Goal: Information Seeking & Learning: Find contact information

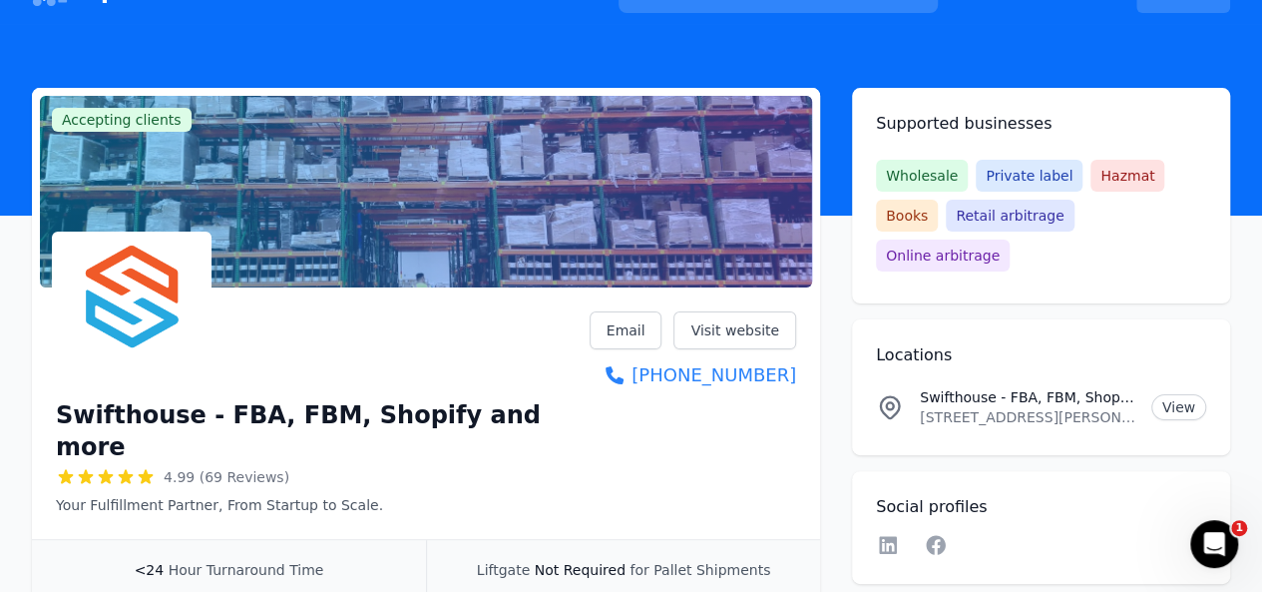
click at [714, 332] on link "Visit website" at bounding box center [735, 330] width 123 height 38
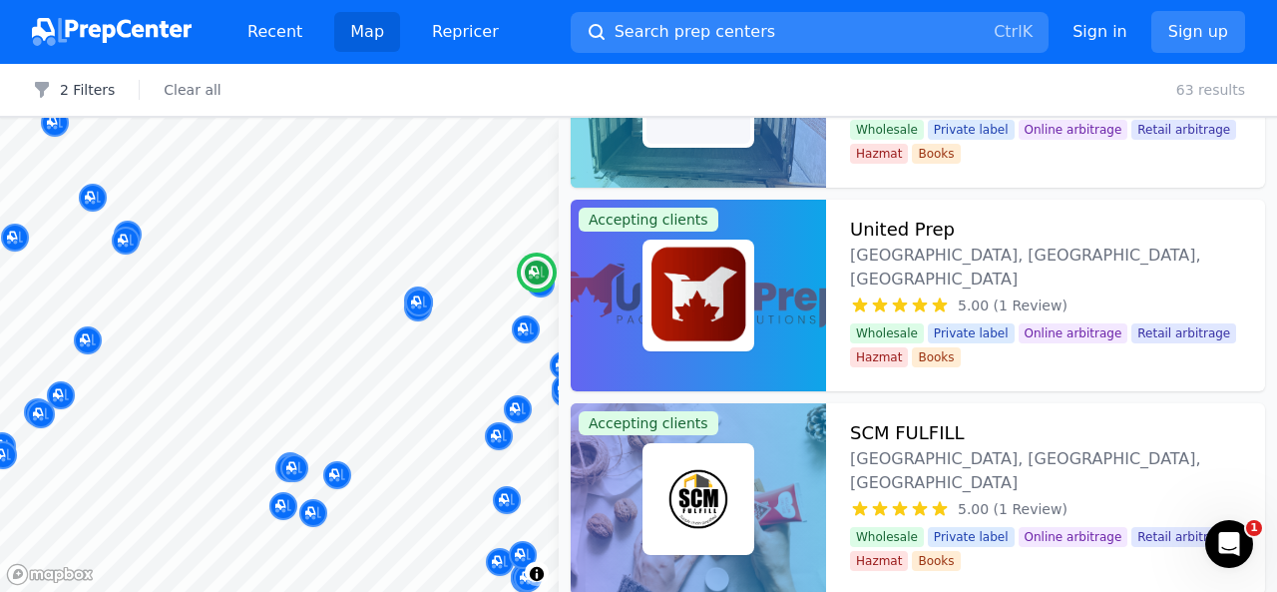
scroll to position [2571, 0]
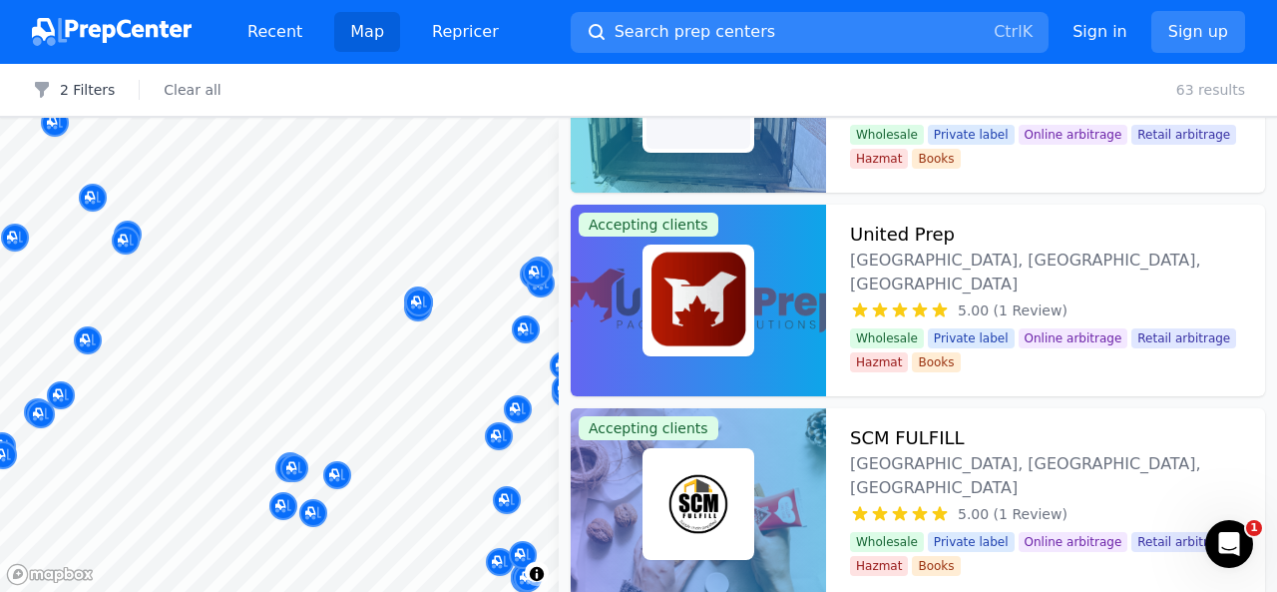
drag, startPoint x: 765, startPoint y: 302, endPoint x: 1259, endPoint y: 327, distance: 494.6
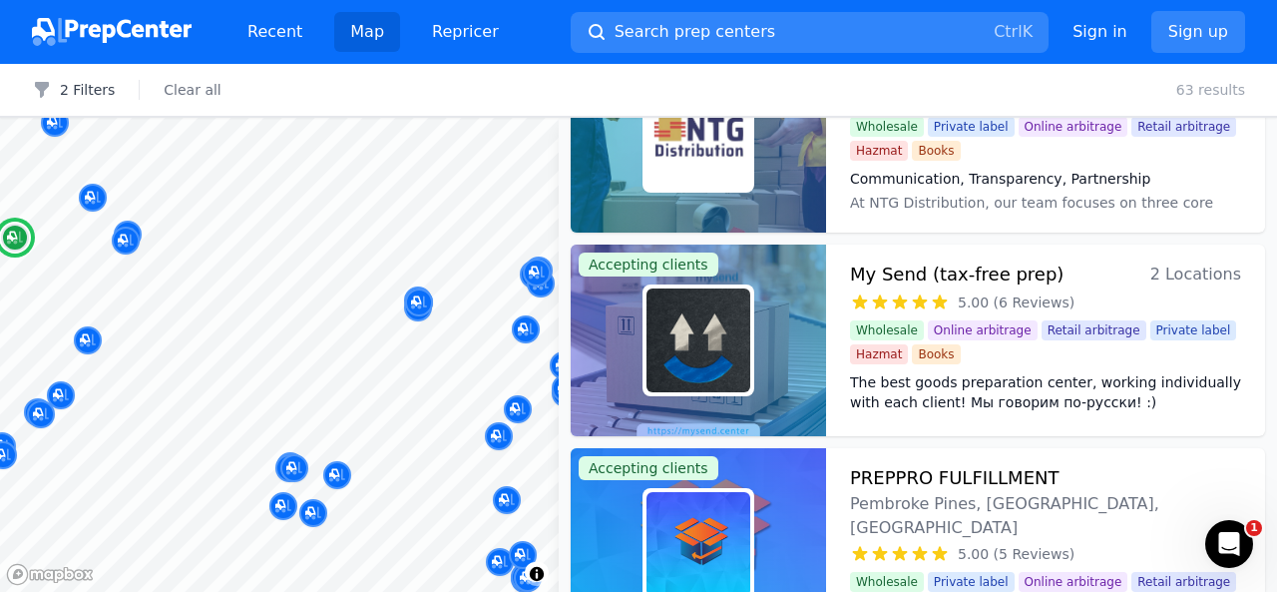
scroll to position [925, 0]
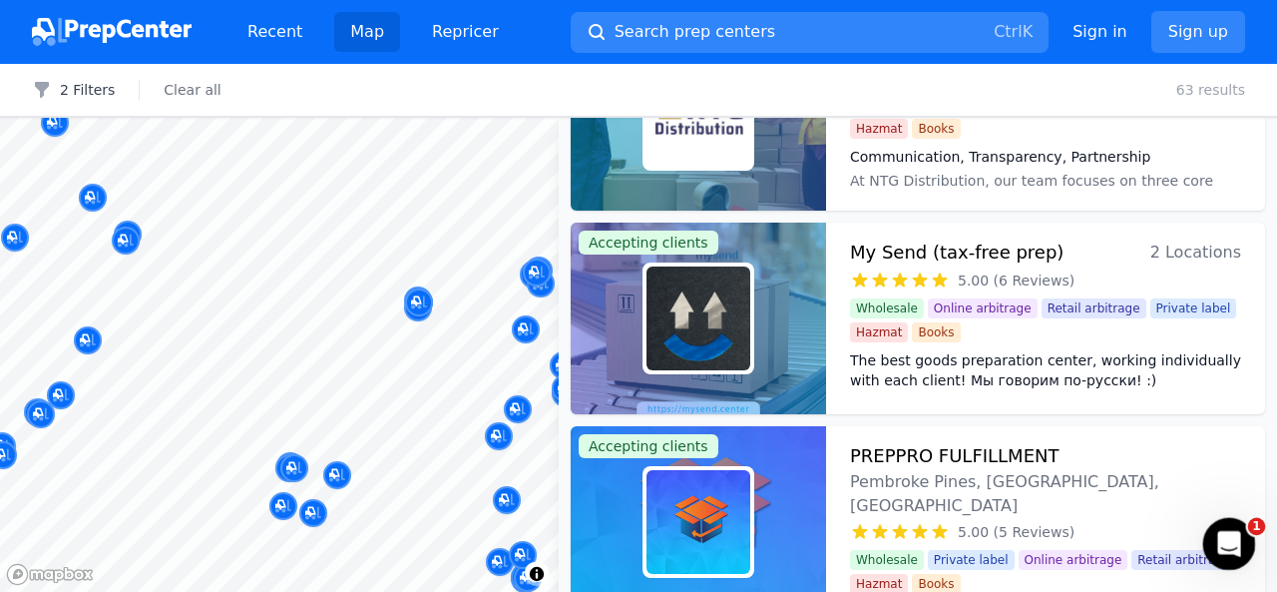
click at [1236, 537] on icon "Open Intercom Messenger" at bounding box center [1226, 541] width 33 height 33
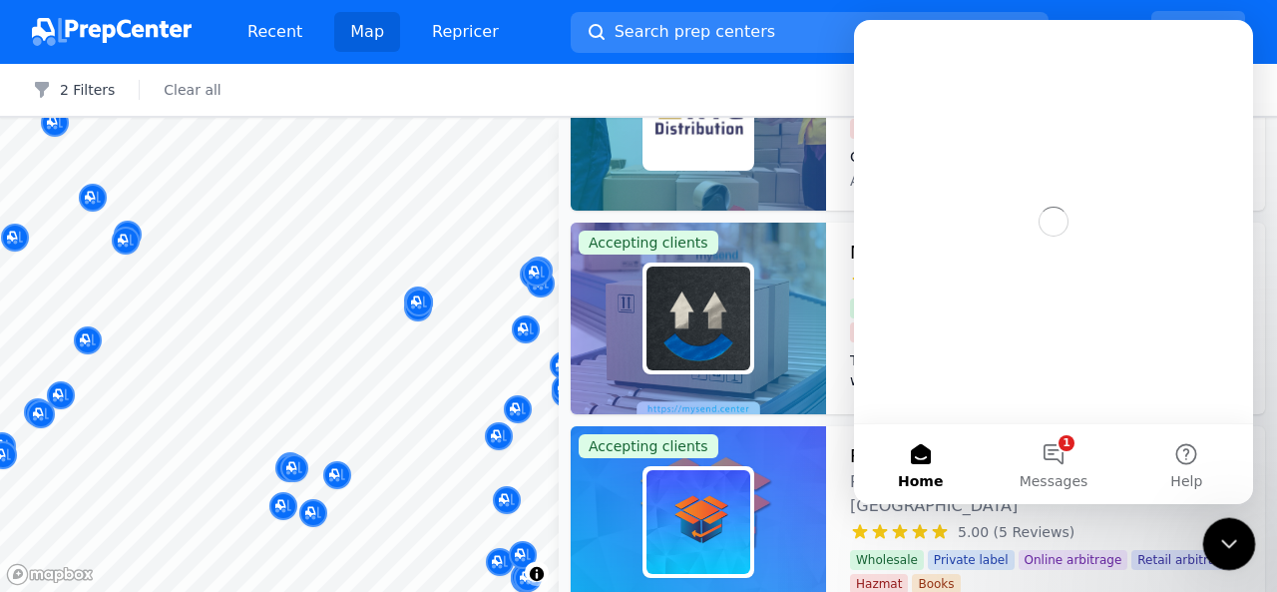
scroll to position [0, 0]
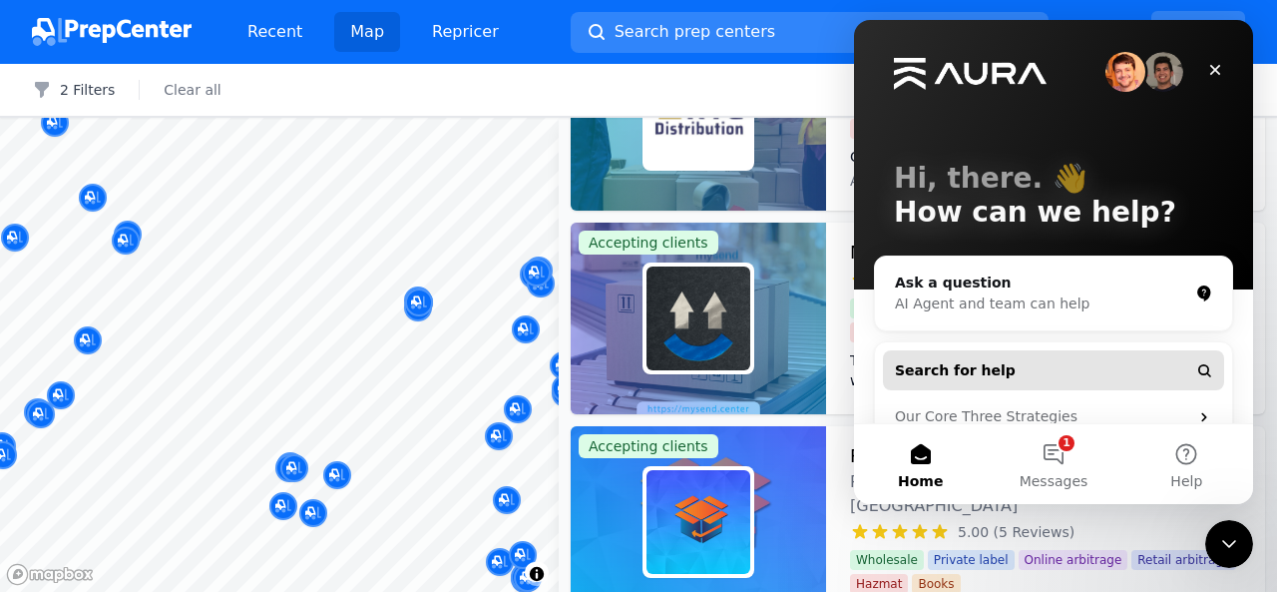
click at [986, 360] on span "Search for help" at bounding box center [955, 370] width 121 height 21
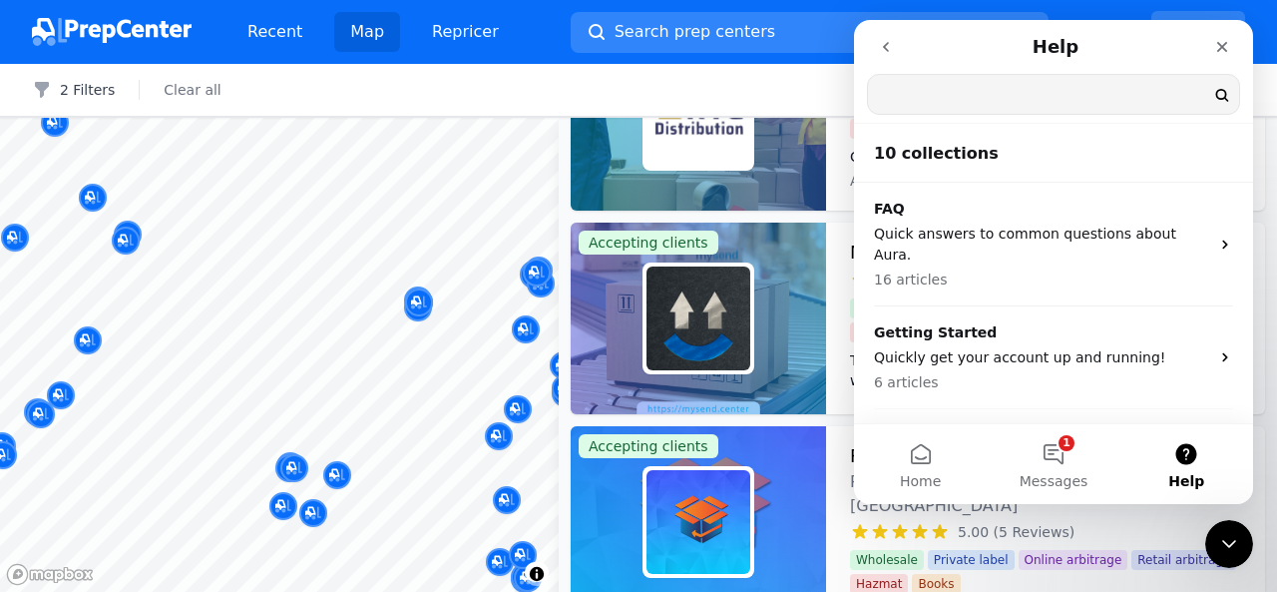
click at [960, 91] on input "Search for help" at bounding box center [1053, 94] width 371 height 39
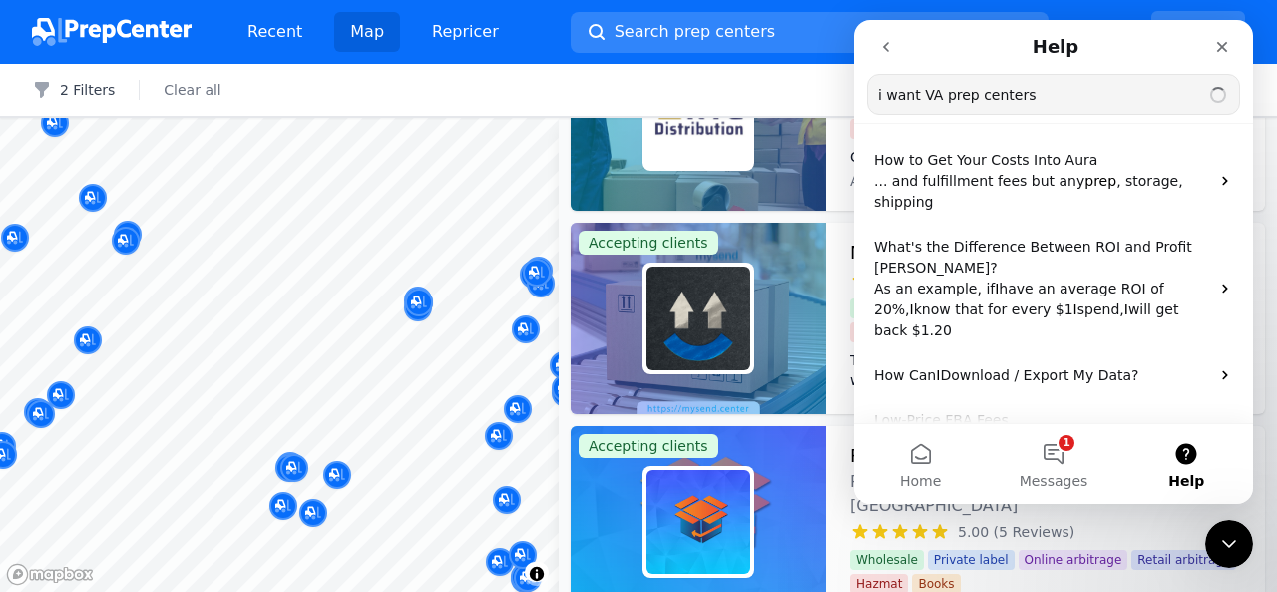
type input "i want VA prep centers"
click at [1058, 450] on button "1 Messages" at bounding box center [1053, 464] width 133 height 80
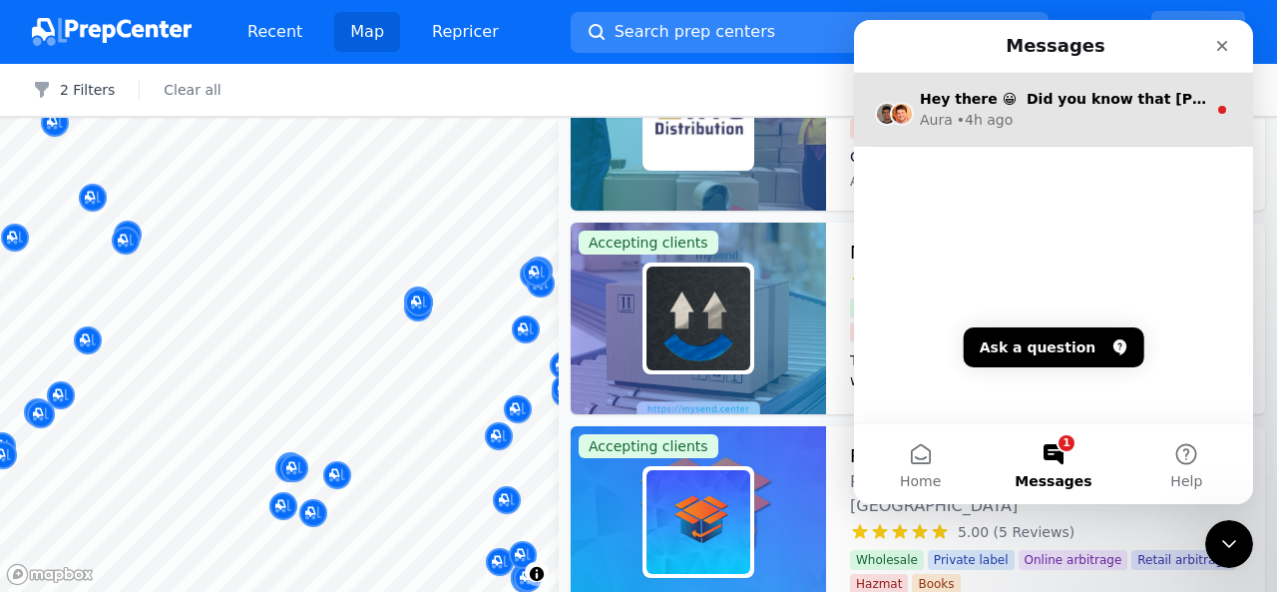
click at [1084, 129] on div "Aura • 4h ago" at bounding box center [1063, 120] width 286 height 21
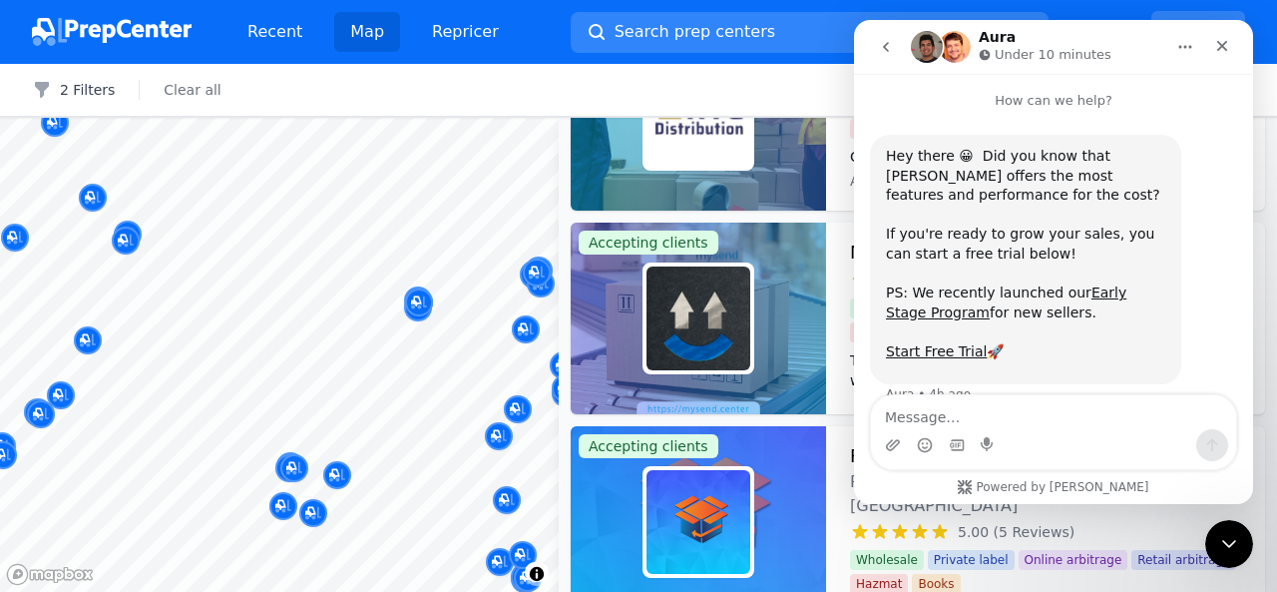
scroll to position [29, 0]
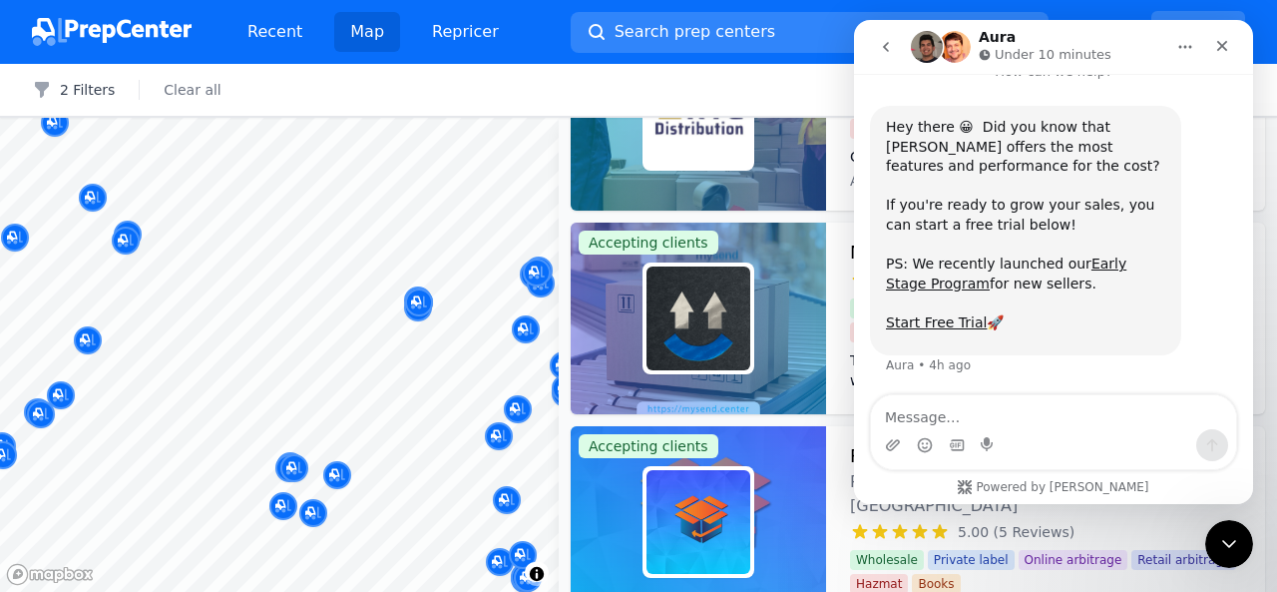
click at [880, 51] on icon "go back" at bounding box center [886, 47] width 16 height 16
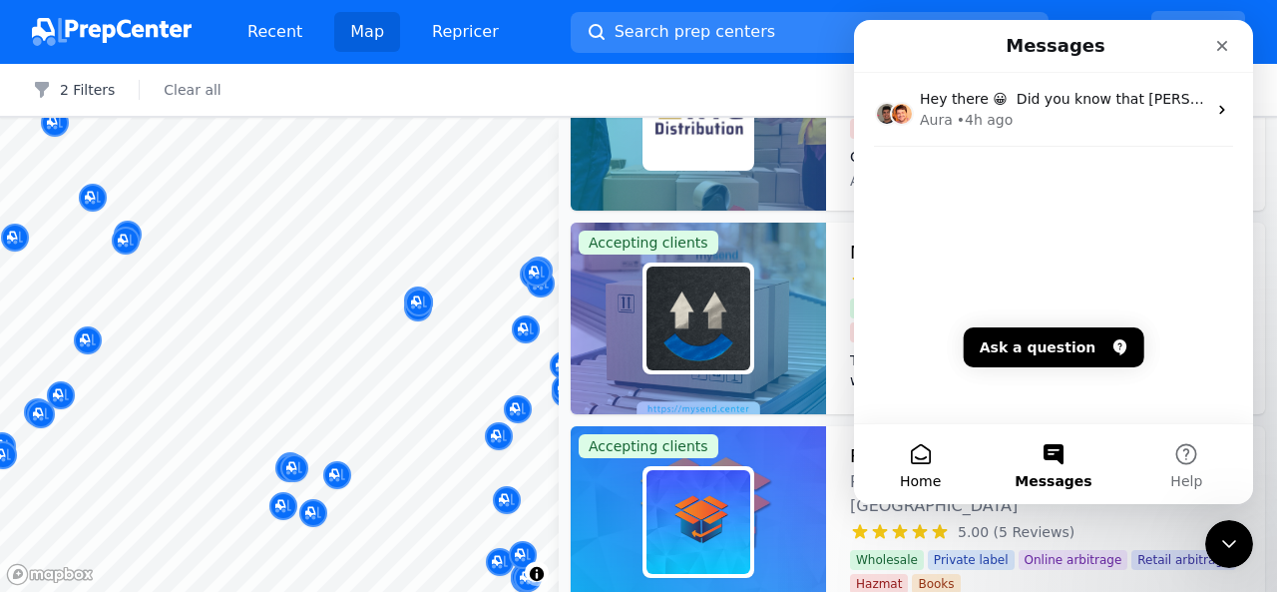
click at [928, 442] on button "Home" at bounding box center [920, 464] width 133 height 80
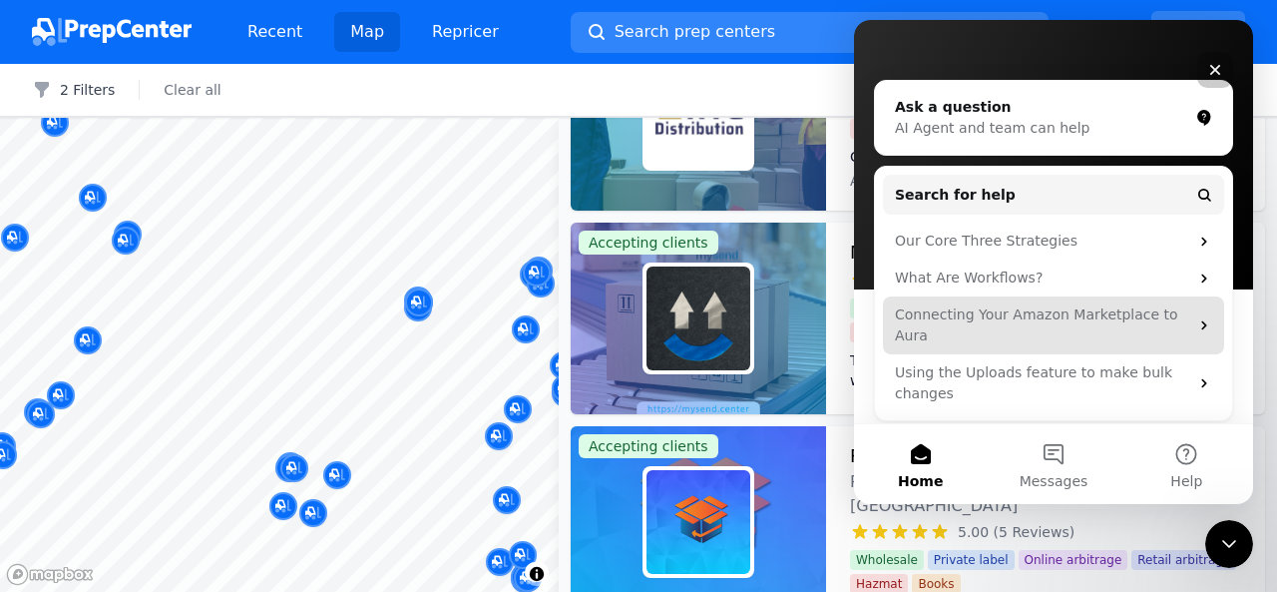
scroll to position [182, 0]
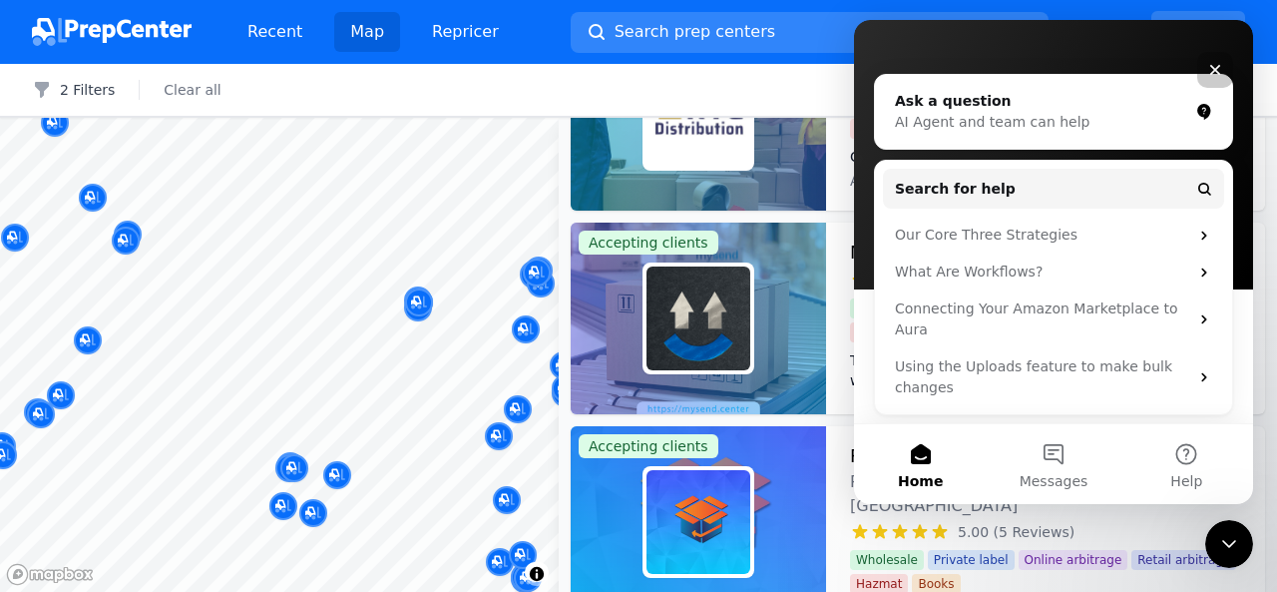
drag, startPoint x: 1012, startPoint y: 342, endPoint x: 1083, endPoint y: 161, distance: 194.9
click at [1083, 161] on div "Search for help Our Core Three Strategies What Are Workflows? Connecting Your A…" at bounding box center [1053, 287] width 357 height 253
click at [1047, 167] on div "Search for help Our Core Three Strategies What Are Workflows? Connecting Your A…" at bounding box center [1053, 287] width 357 height 253
click at [988, 190] on span "Search for help" at bounding box center [955, 189] width 121 height 21
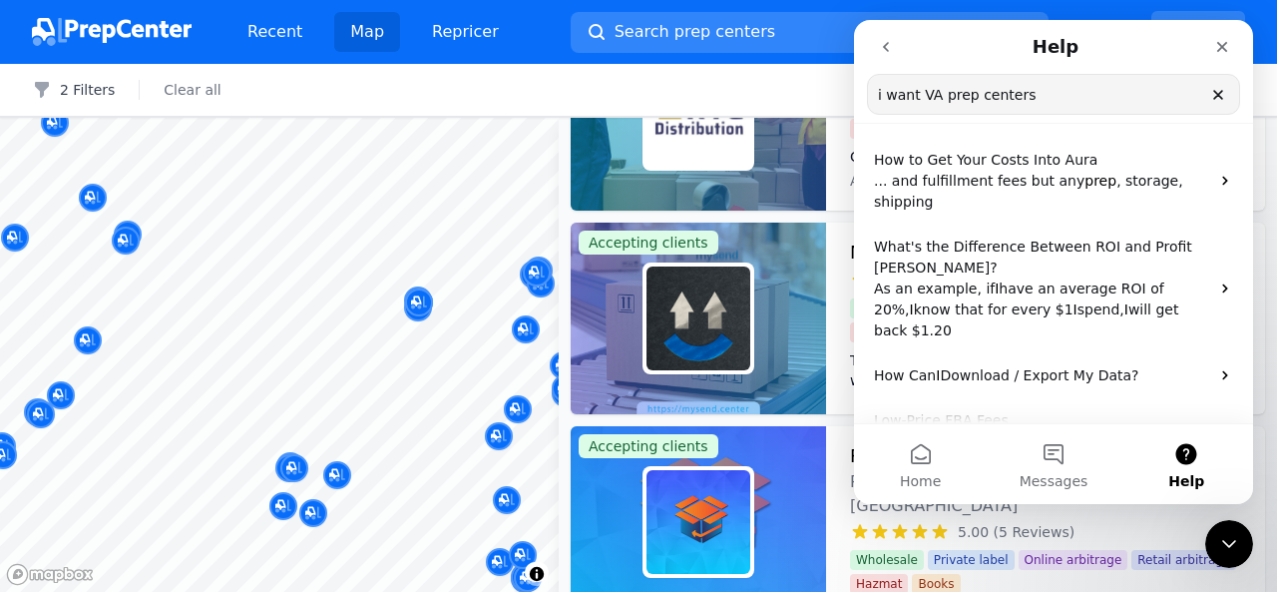
click at [1069, 103] on input "i want VA prep centers" at bounding box center [1053, 94] width 371 height 39
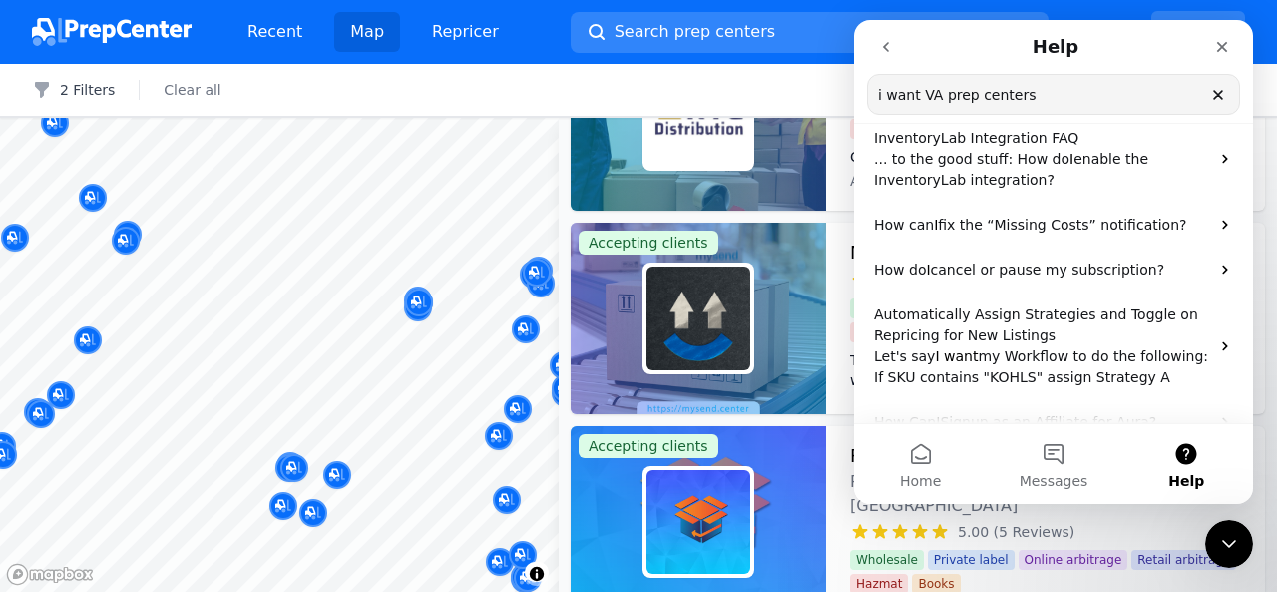
scroll to position [0, 0]
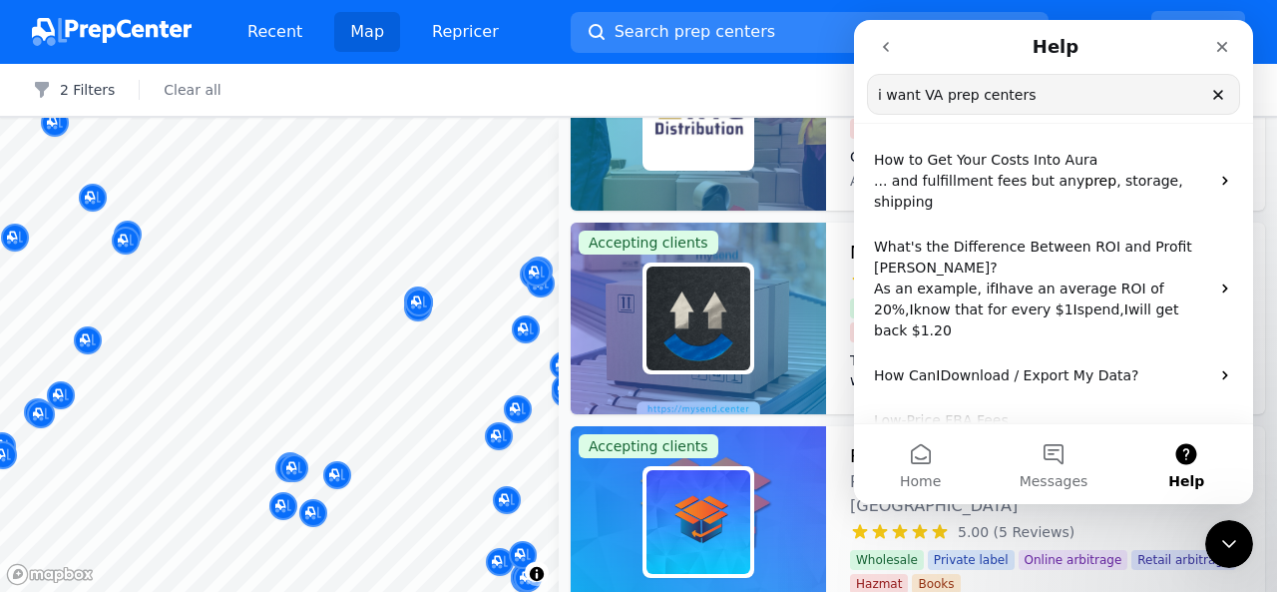
click at [1028, 93] on input "i want VA prep centers" at bounding box center [1053, 94] width 371 height 39
click at [920, 95] on input "i want VA prep centers" at bounding box center [1053, 94] width 371 height 39
type input "VA prep centers"
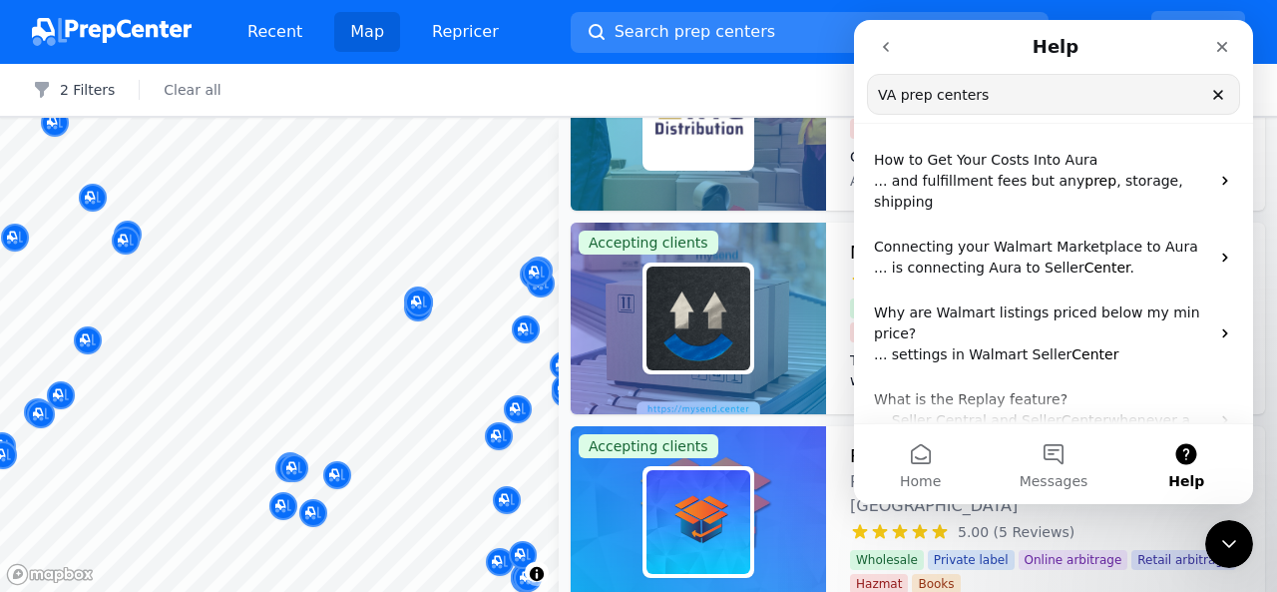
click at [1044, 91] on input "VA prep centers" at bounding box center [1053, 94] width 371 height 39
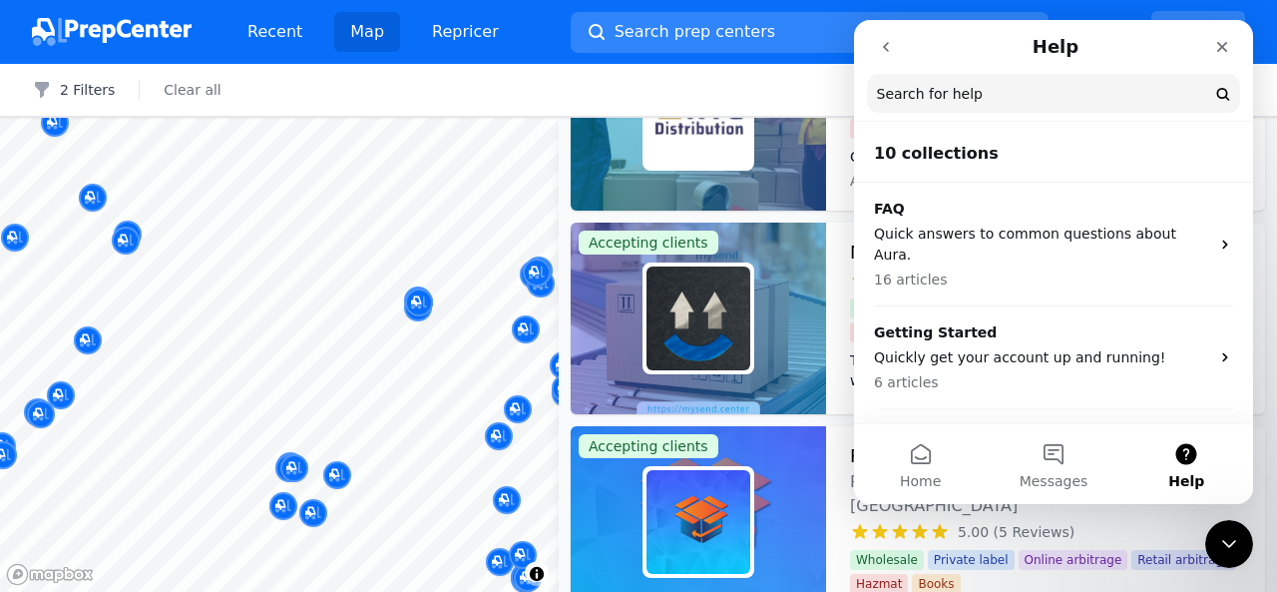
click at [910, 155] on h2 "10 collections" at bounding box center [1053, 154] width 359 height 24
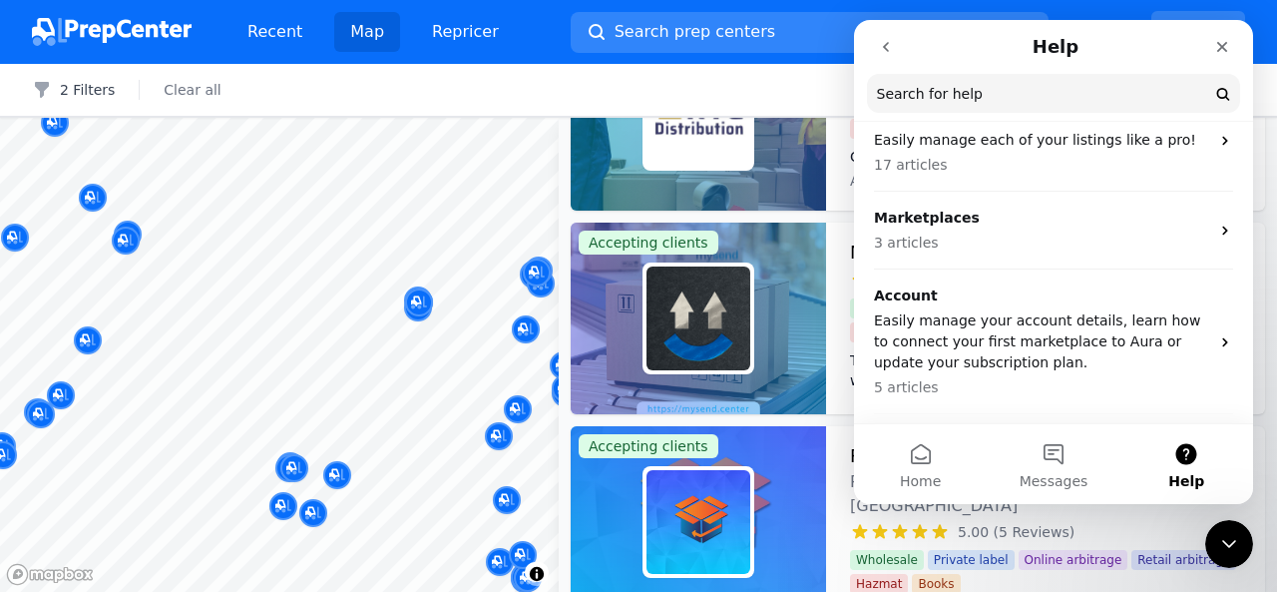
scroll to position [570, 0]
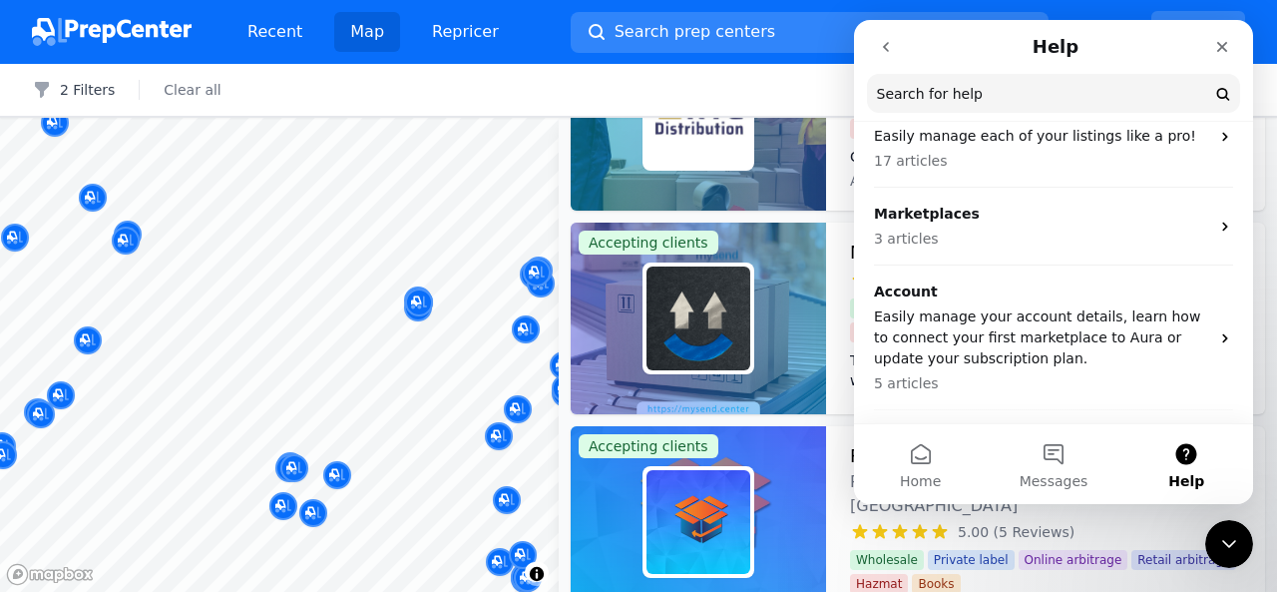
click at [880, 42] on icon "go back" at bounding box center [886, 47] width 16 height 16
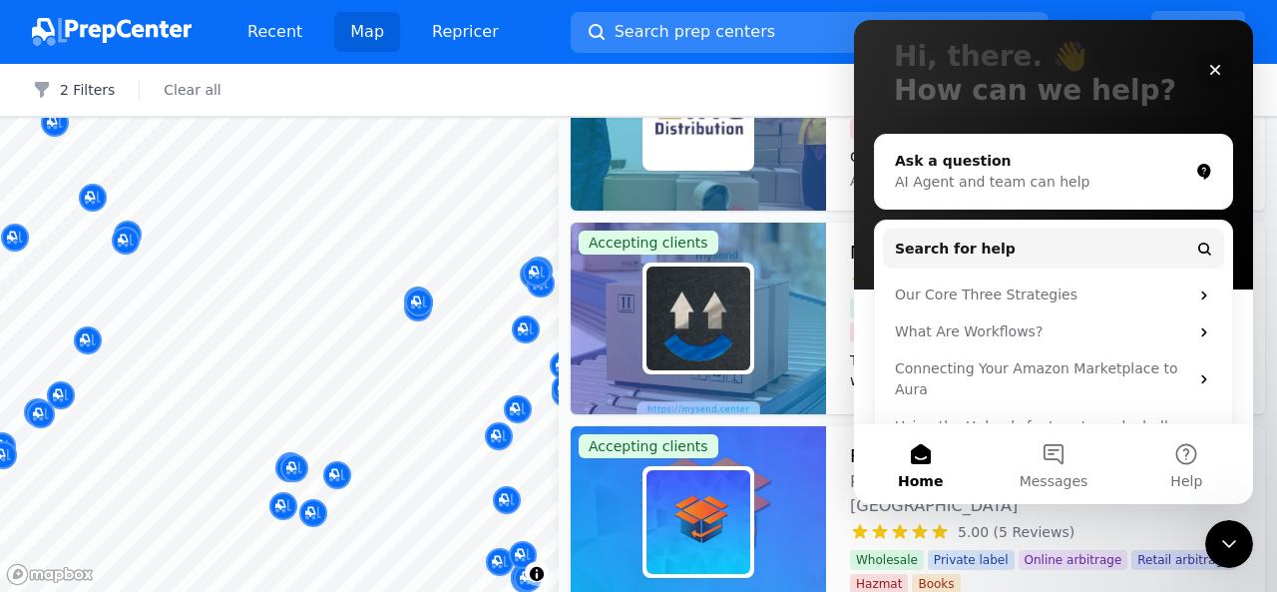
scroll to position [182, 0]
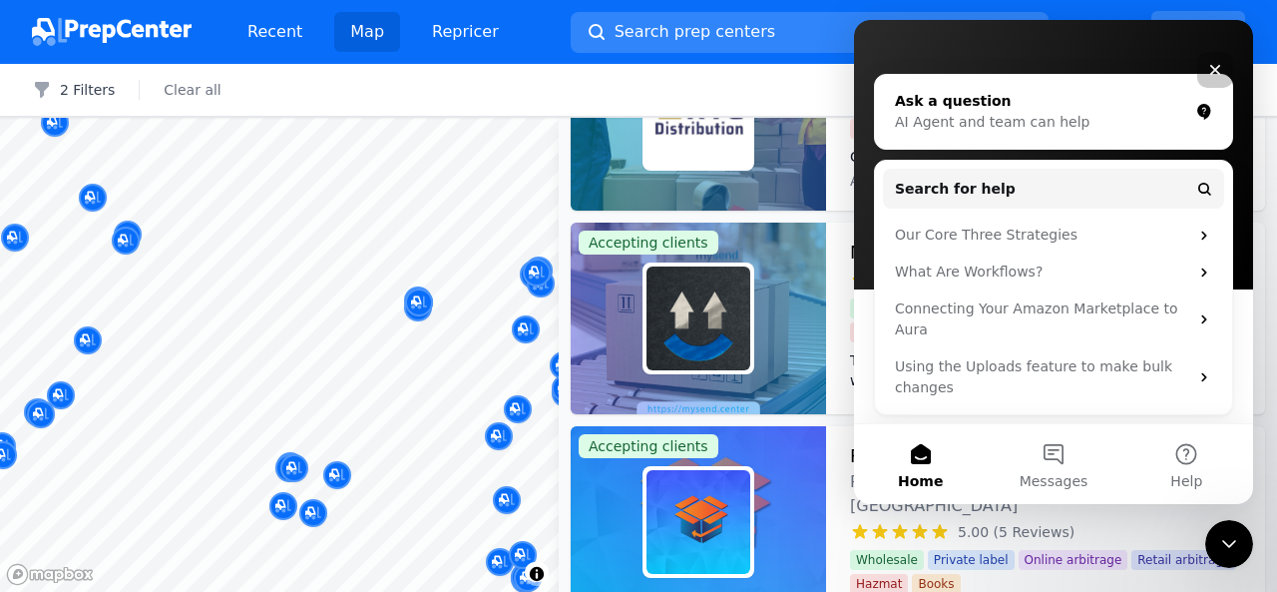
click at [1019, 132] on div "AI Agent and team can help" at bounding box center [1041, 122] width 293 height 21
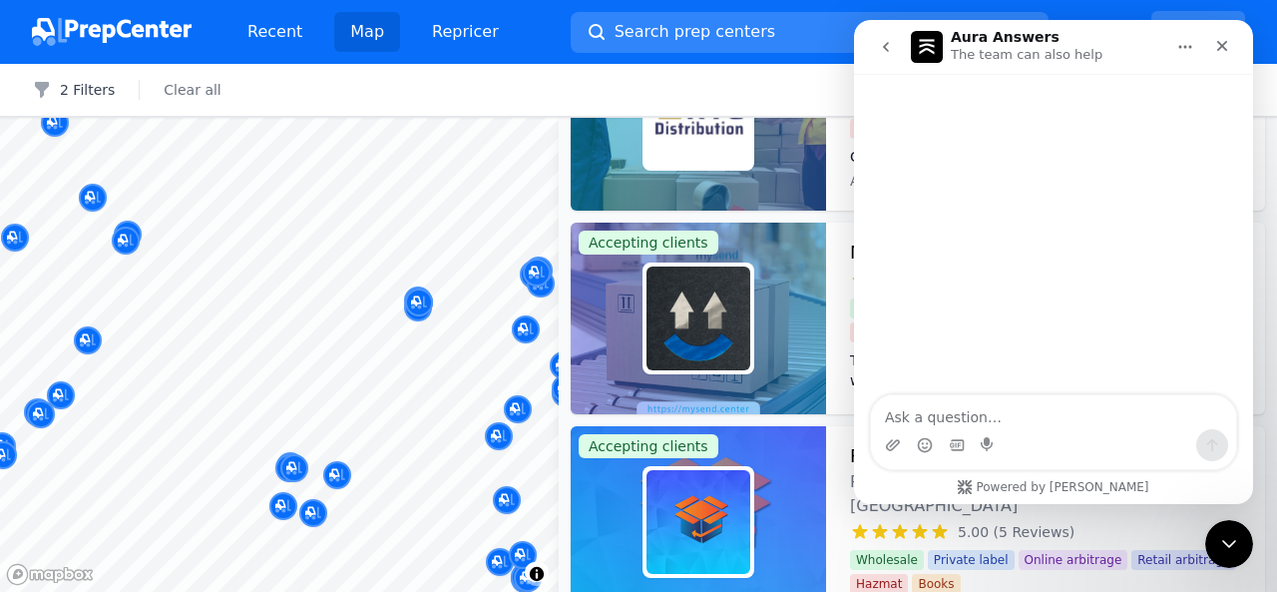
scroll to position [0, 0]
click at [934, 412] on textarea "Ask a question…" at bounding box center [1053, 412] width 365 height 34
type textarea "VA prep centers?"
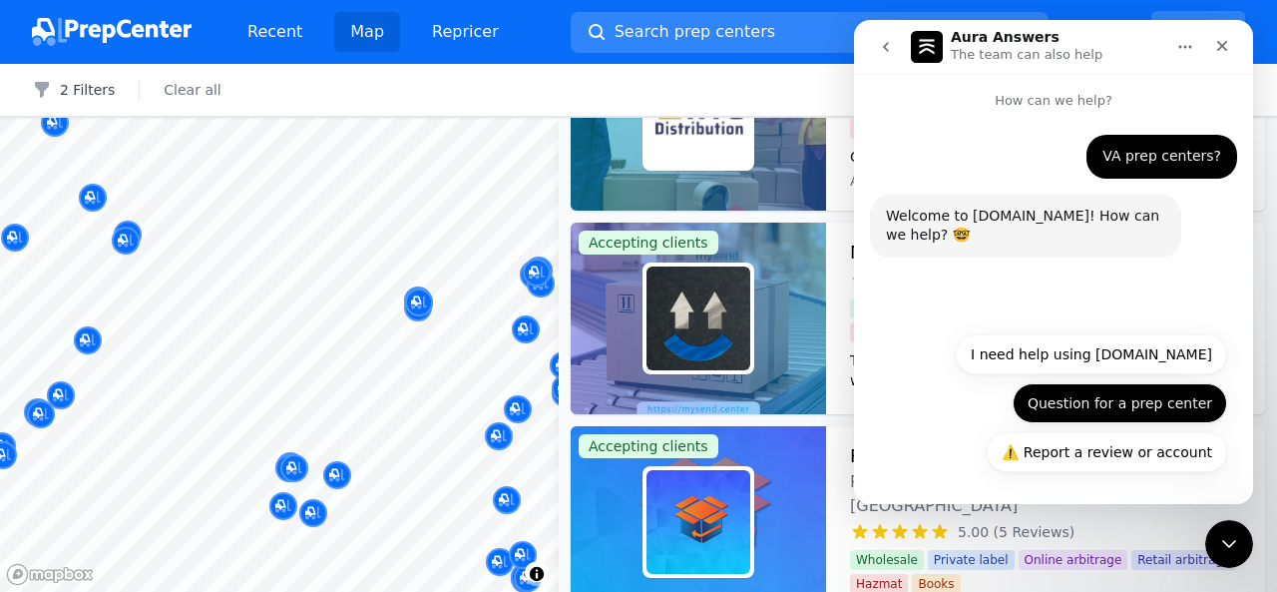
click at [1079, 414] on button "Question for a prep center" at bounding box center [1120, 403] width 215 height 40
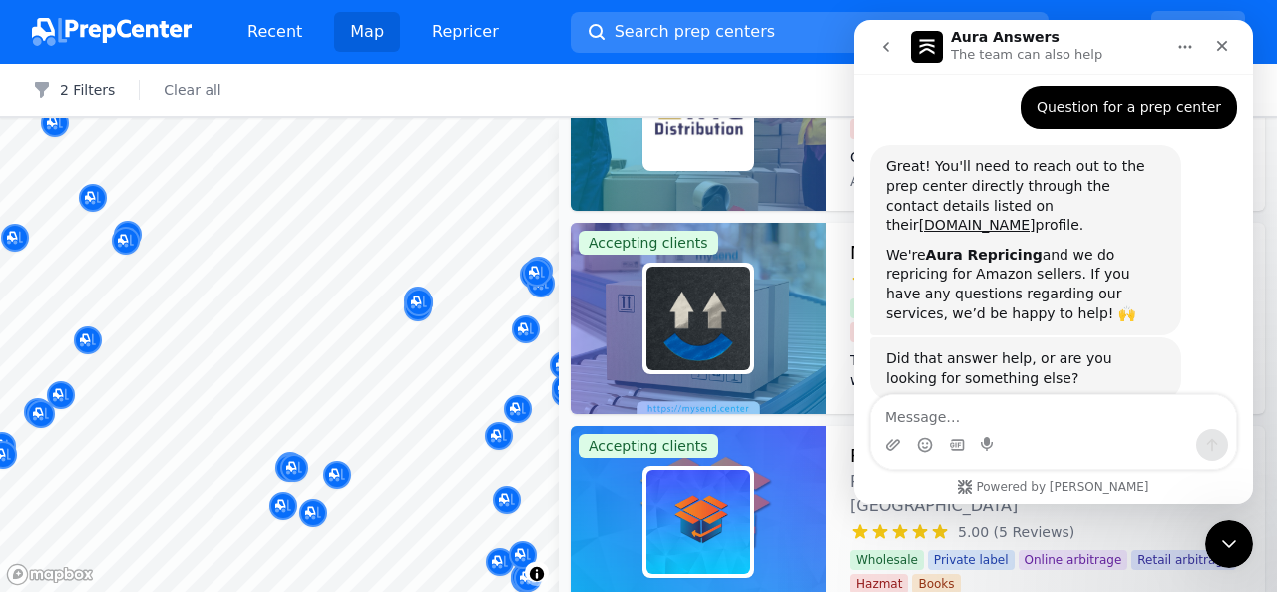
scroll to position [181, 0]
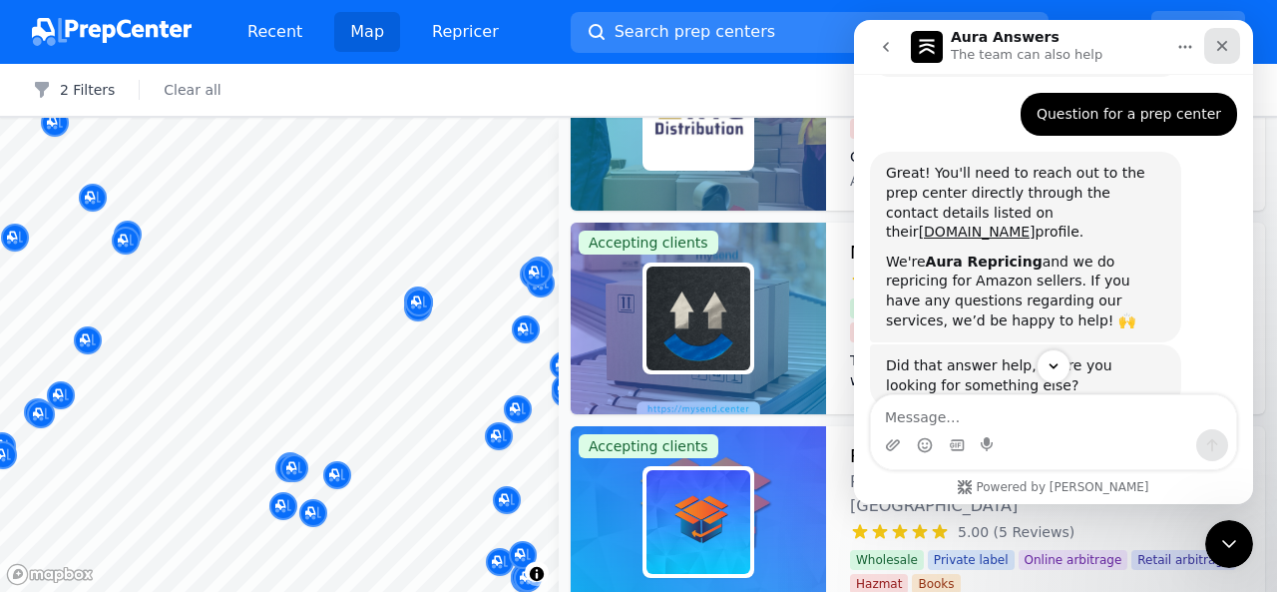
click at [1223, 58] on div "Close" at bounding box center [1222, 46] width 36 height 36
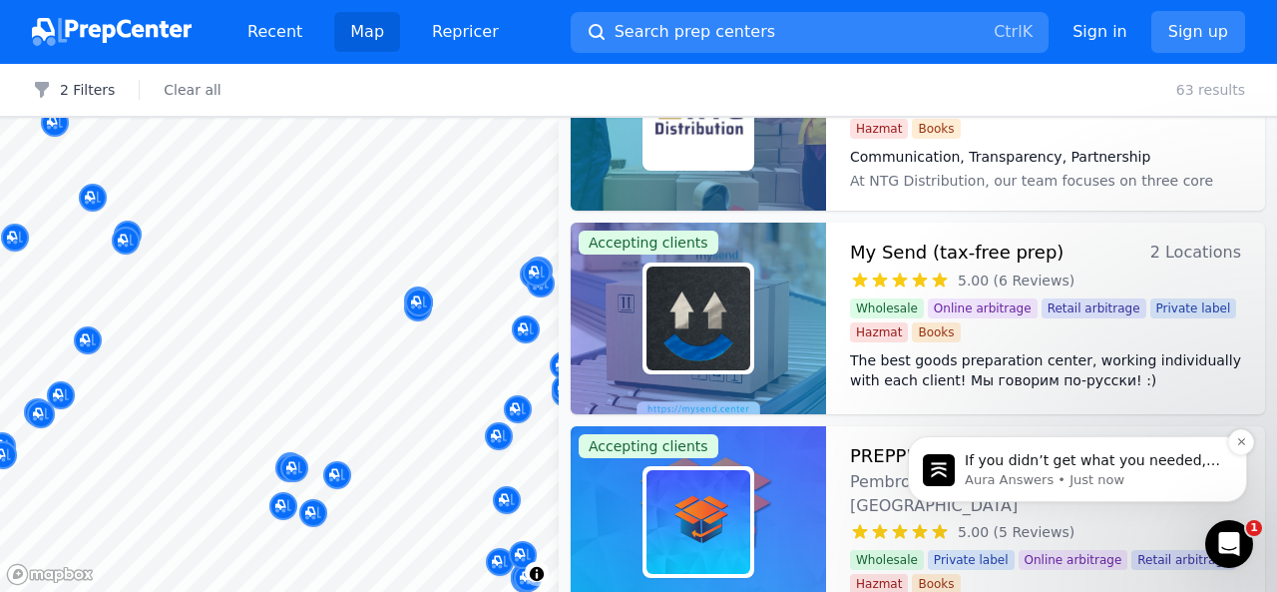
scroll to position [0, 0]
drag, startPoint x: 1253, startPoint y: 556, endPoint x: 45, endPoint y: 34, distance: 1316.3
click at [1253, 556] on body "Recent Map Repricer Search prep centers Ctrl K Open main menu Sign in Sign up F…" at bounding box center [638, 296] width 1277 height 592
click at [1231, 542] on icon "Open Intercom Messenger" at bounding box center [1226, 541] width 33 height 33
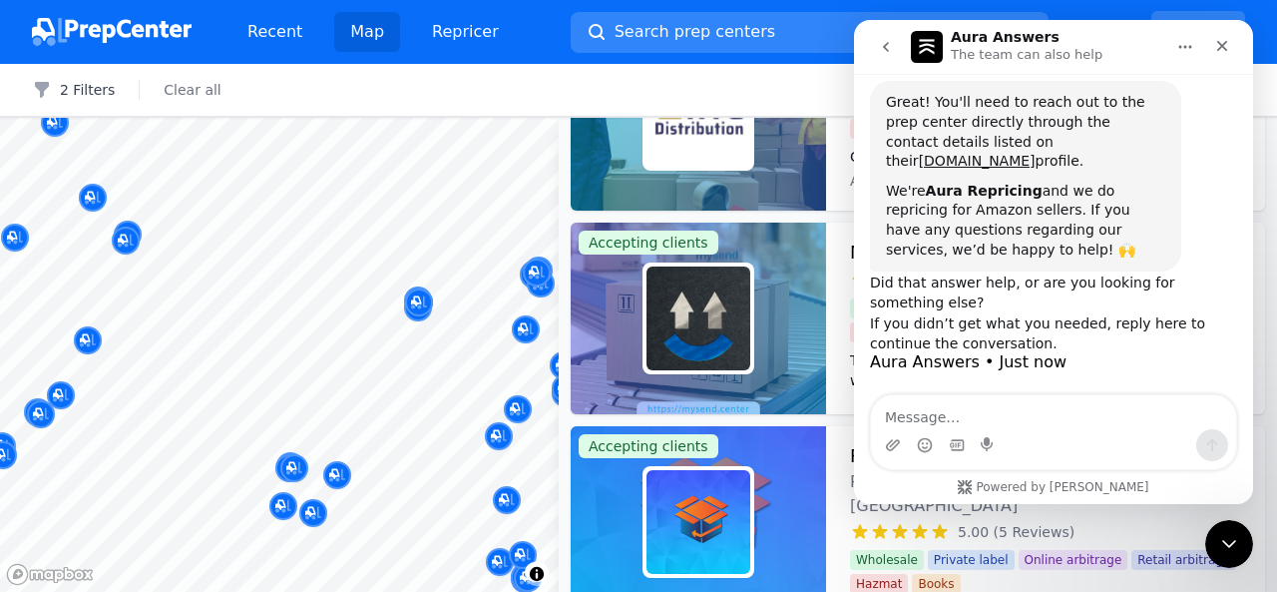
scroll to position [311, 0]
click at [1227, 45] on icon "Close" at bounding box center [1222, 46] width 16 height 16
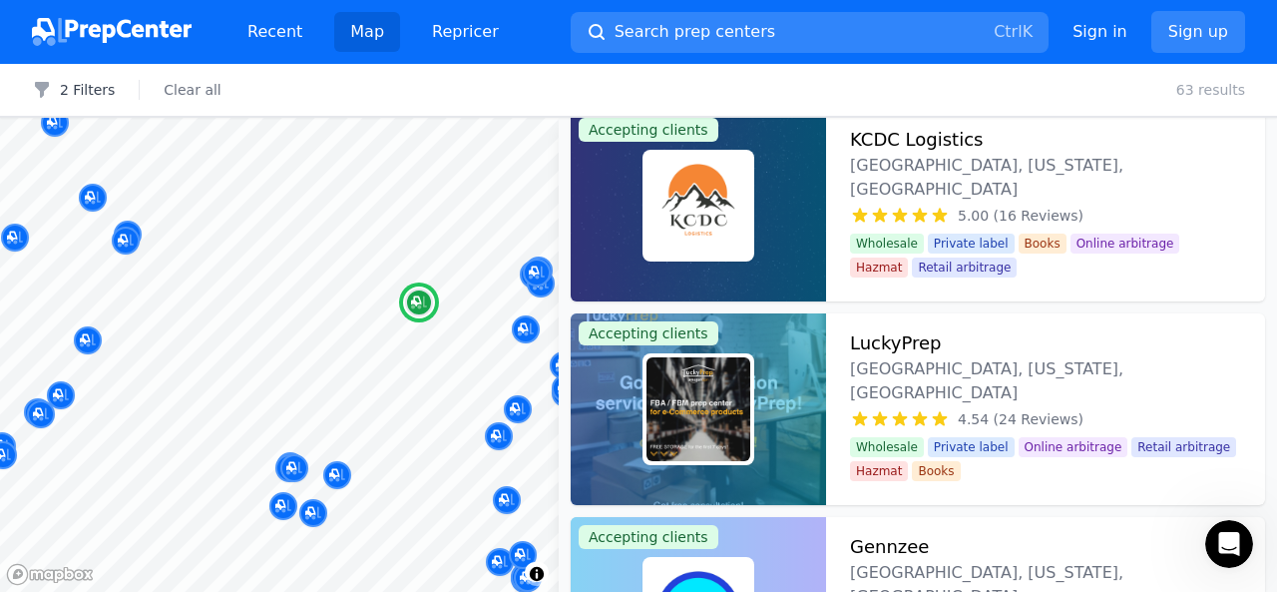
scroll to position [0, 0]
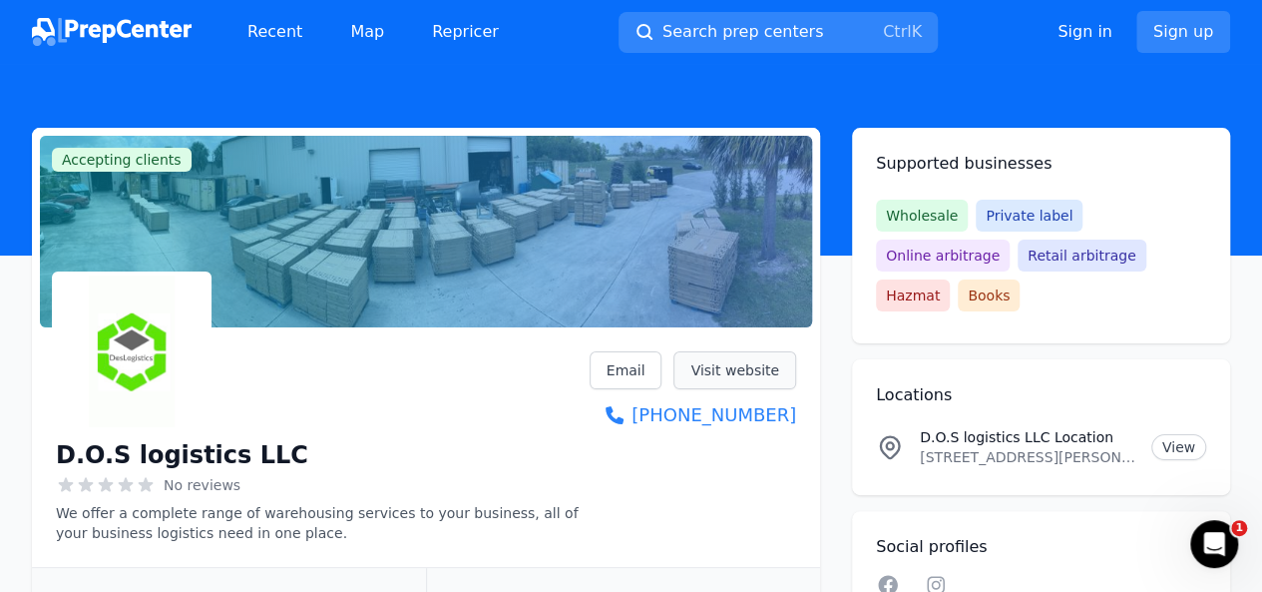
click at [717, 379] on link "Visit website" at bounding box center [735, 370] width 123 height 38
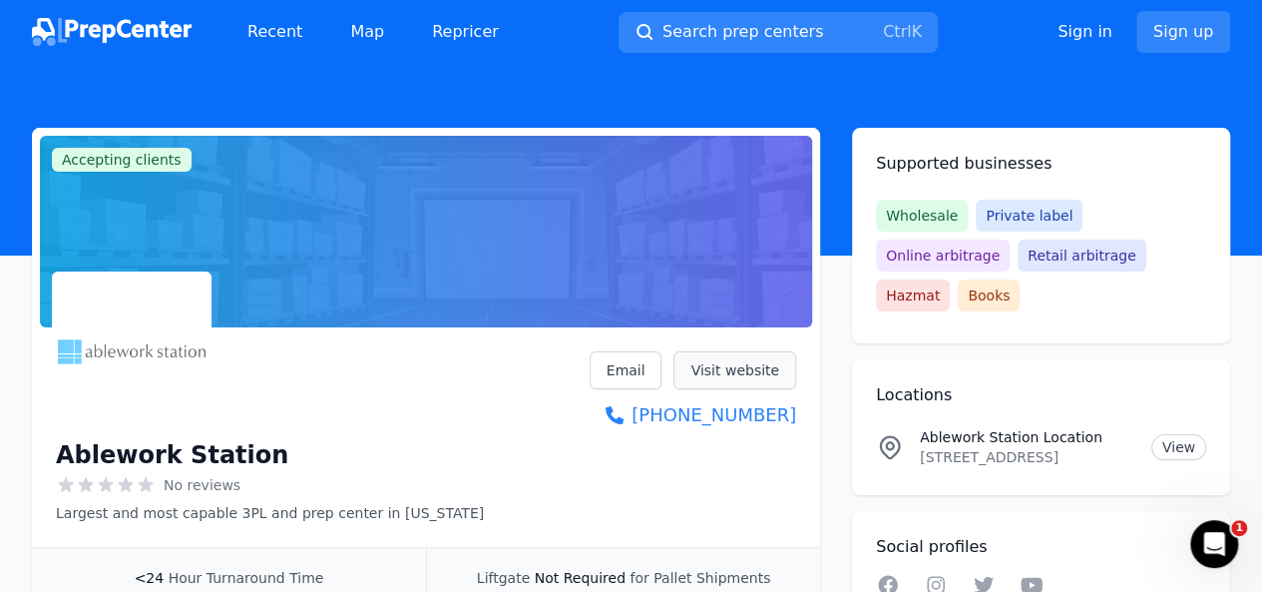
click at [740, 360] on link "Visit website" at bounding box center [735, 370] width 123 height 38
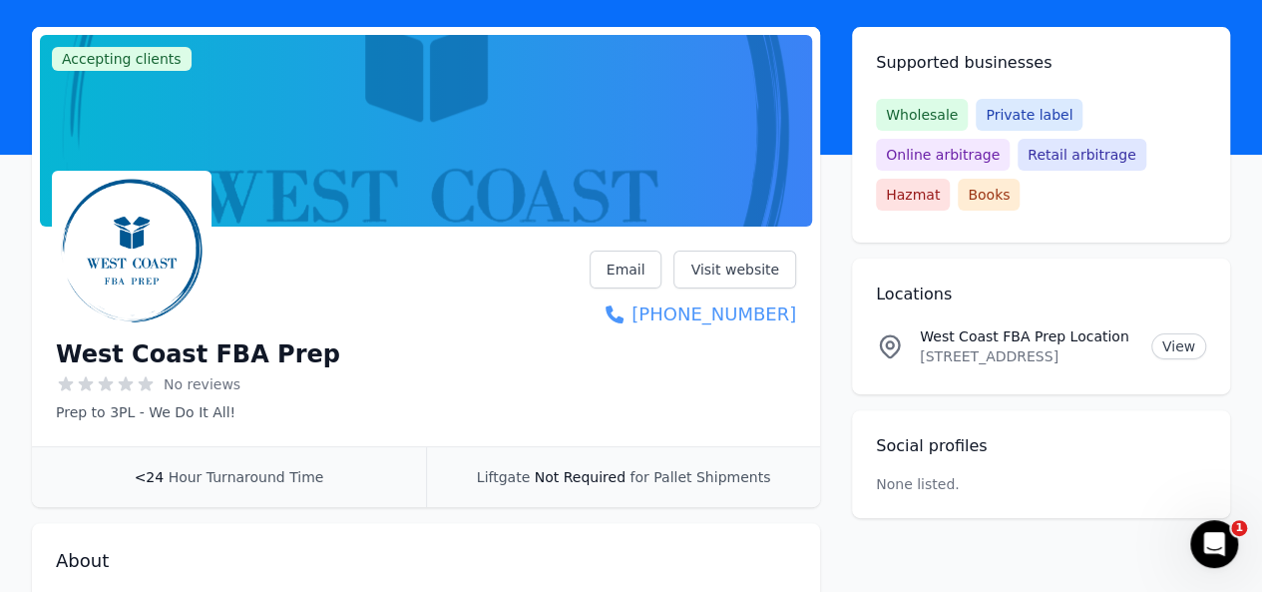
scroll to position [102, 0]
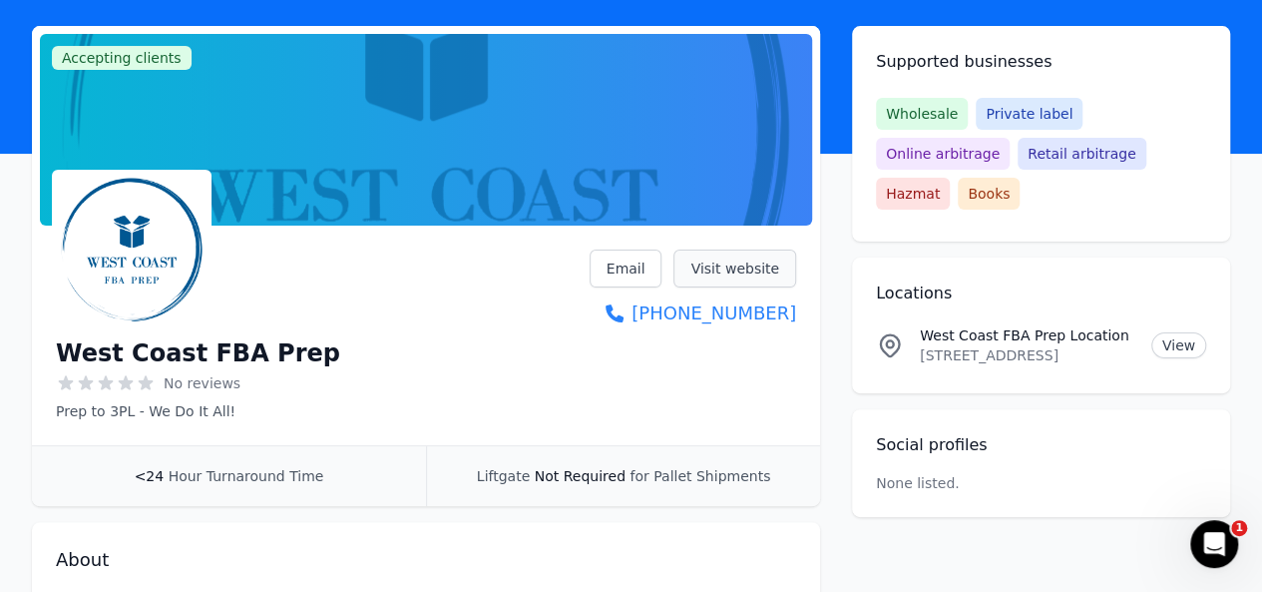
click at [733, 274] on link "Visit website" at bounding box center [735, 268] width 123 height 38
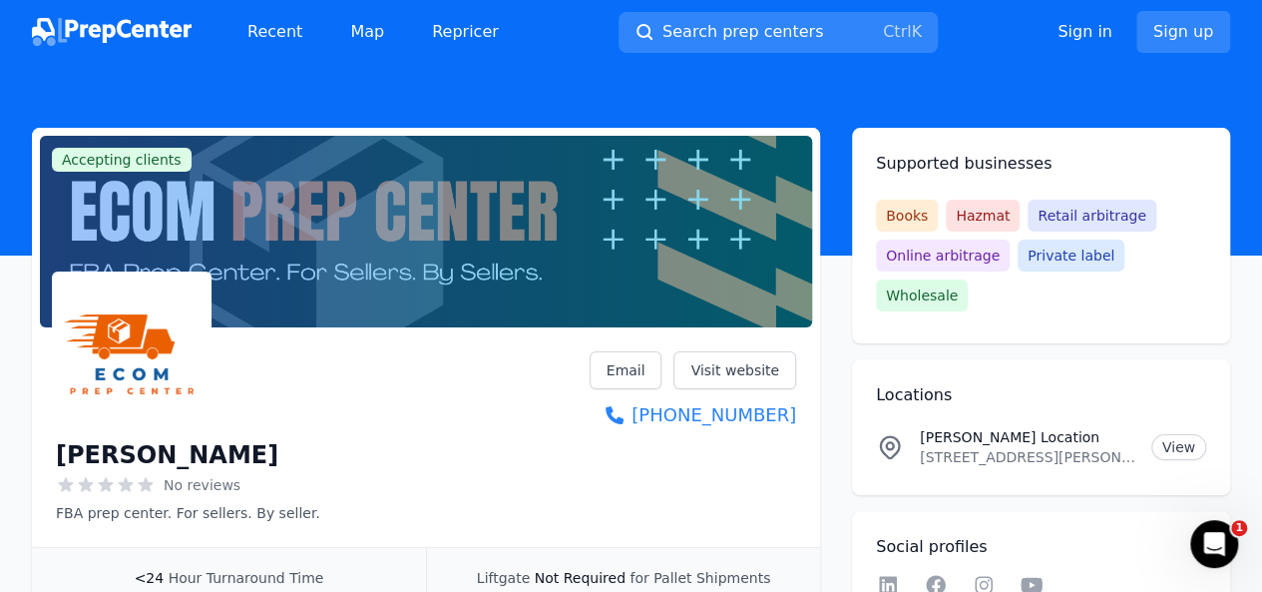
scroll to position [66, 0]
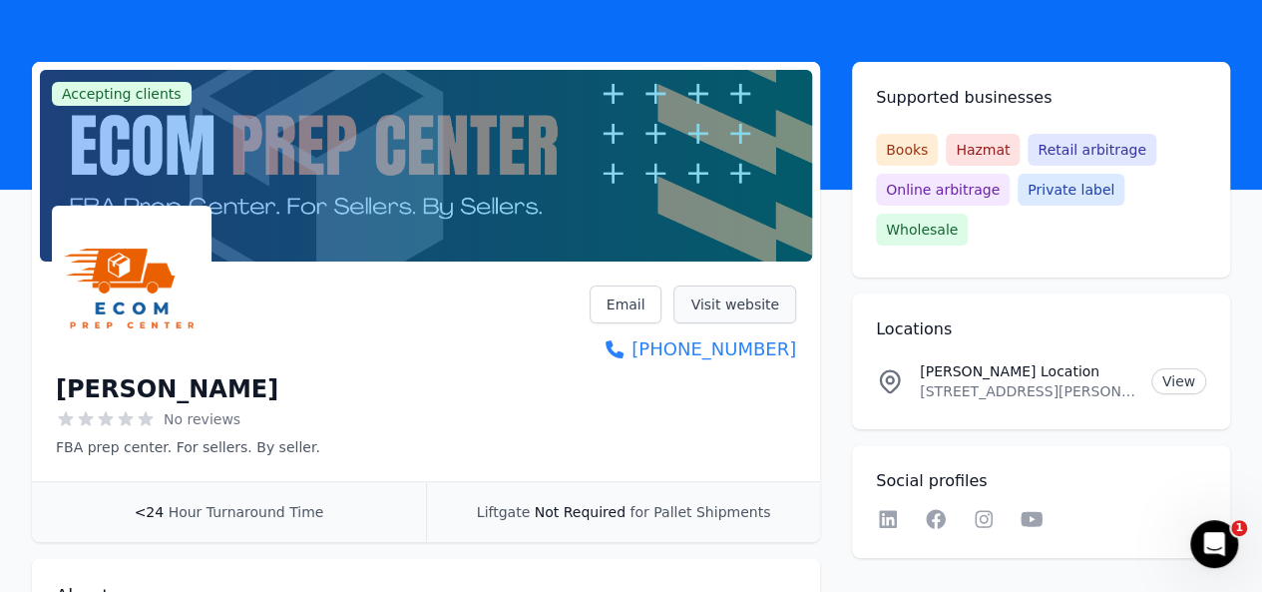
click at [742, 312] on link "Visit website" at bounding box center [735, 304] width 123 height 38
click at [447, 402] on div "[PERSON_NAME] No reviews FBA prep center. For sellers. By seller. Email Visit w…" at bounding box center [426, 371] width 740 height 172
click at [712, 303] on link "Visit website" at bounding box center [735, 304] width 123 height 38
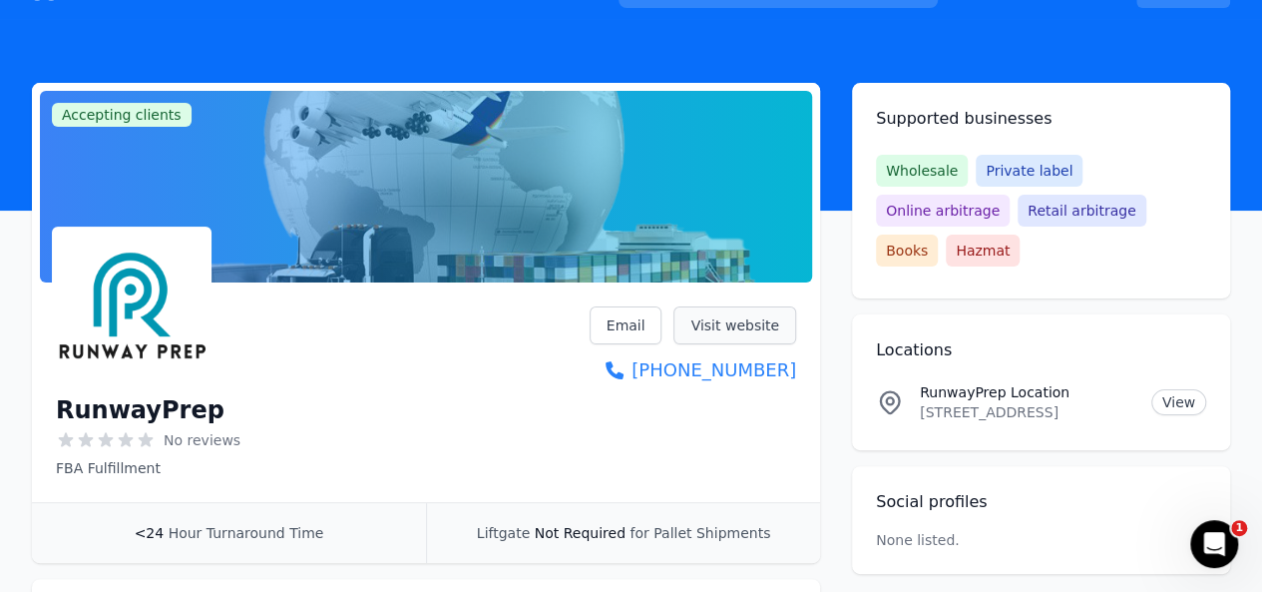
scroll to position [46, 0]
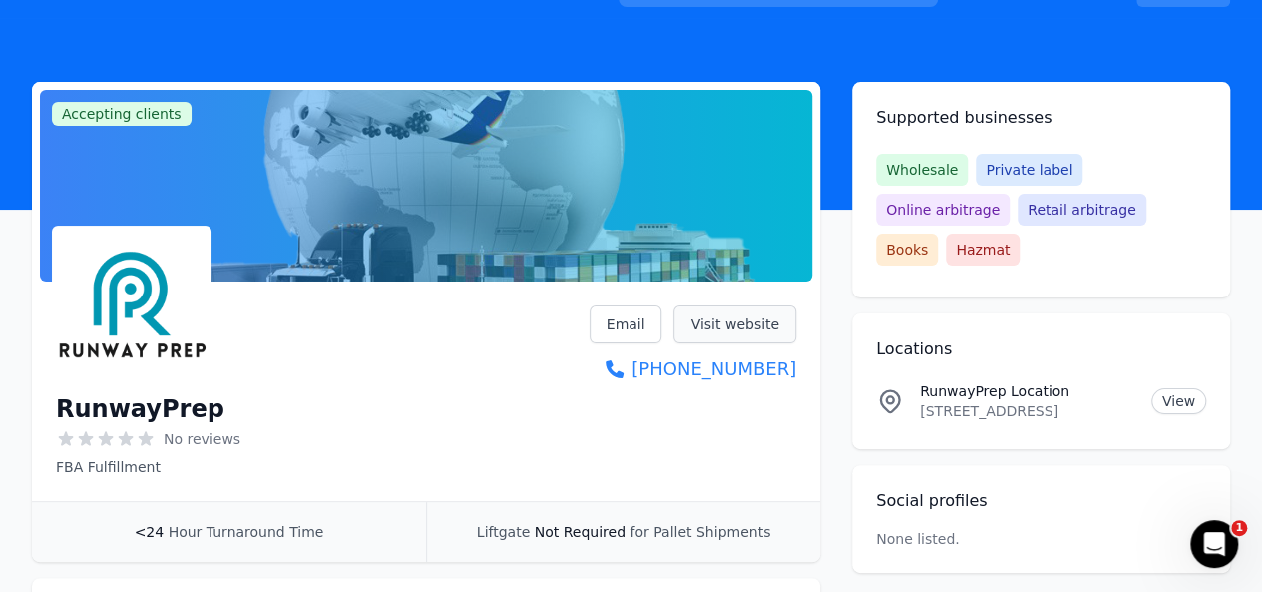
click at [740, 326] on link "Visit website" at bounding box center [735, 324] width 123 height 38
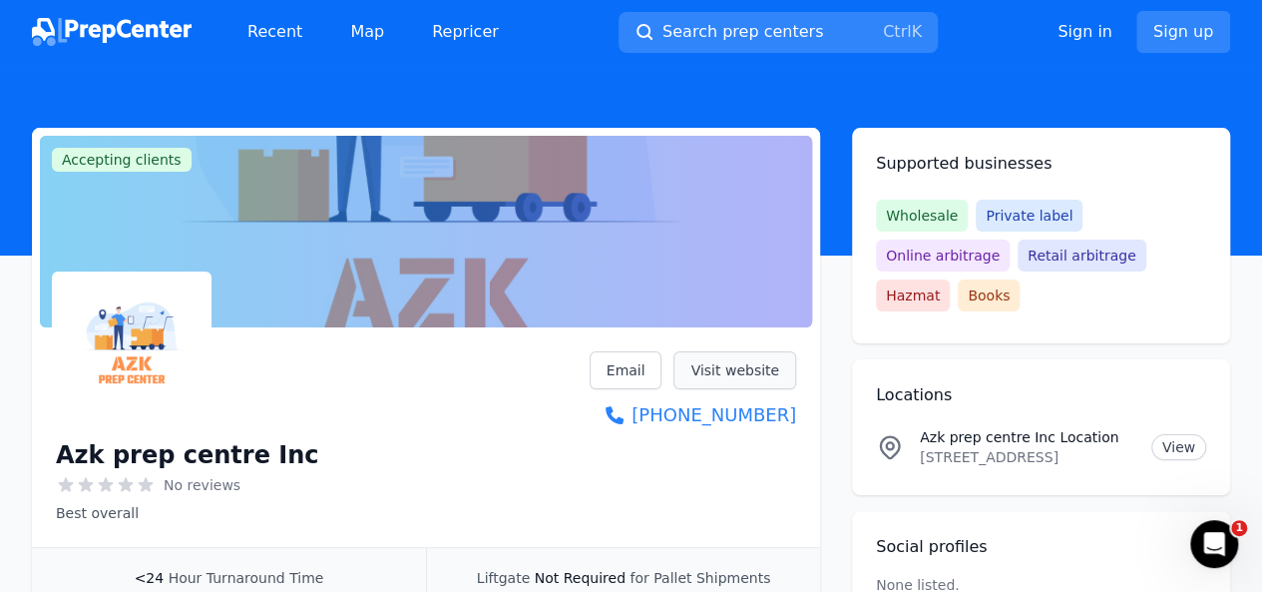
click at [729, 380] on link "Visit website" at bounding box center [735, 370] width 123 height 38
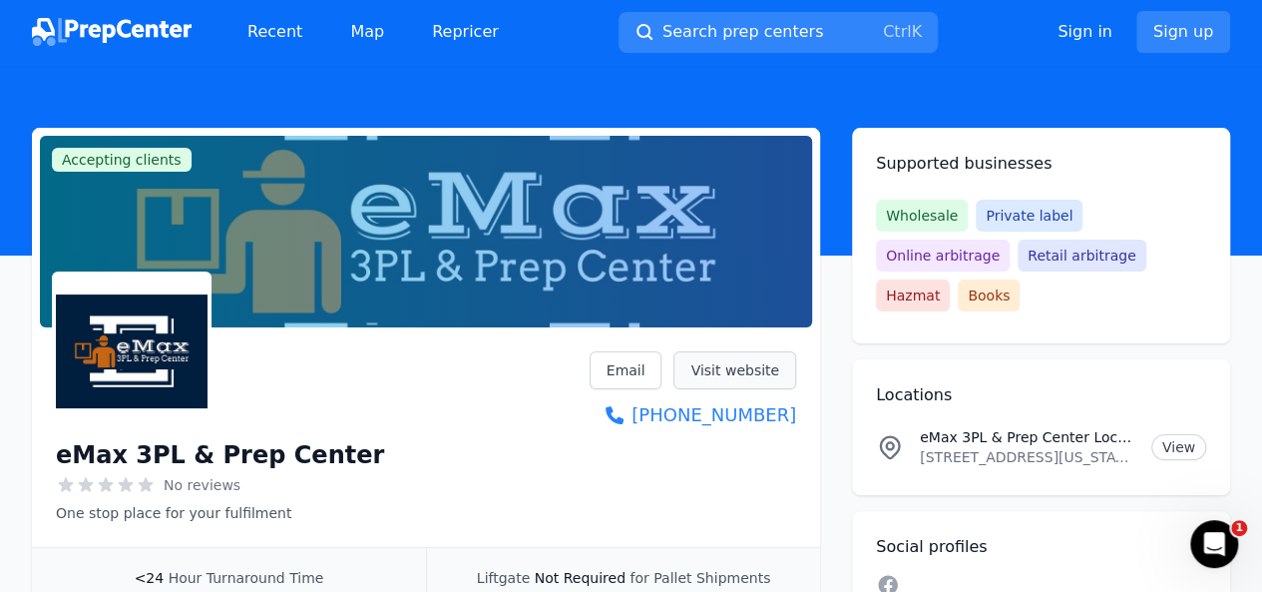
click at [719, 375] on link "Visit website" at bounding box center [735, 370] width 123 height 38
click at [700, 367] on link "Visit website" at bounding box center [735, 370] width 123 height 38
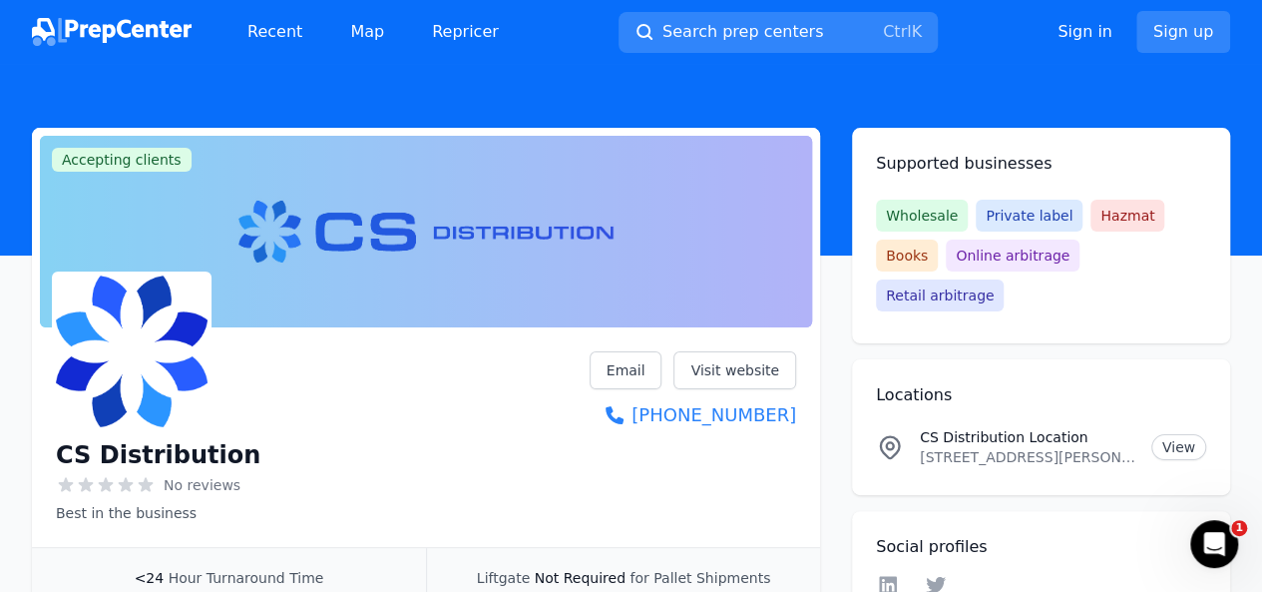
click at [607, 217] on div at bounding box center [426, 232] width 772 height 192
click at [733, 373] on link "Visit website" at bounding box center [735, 370] width 123 height 38
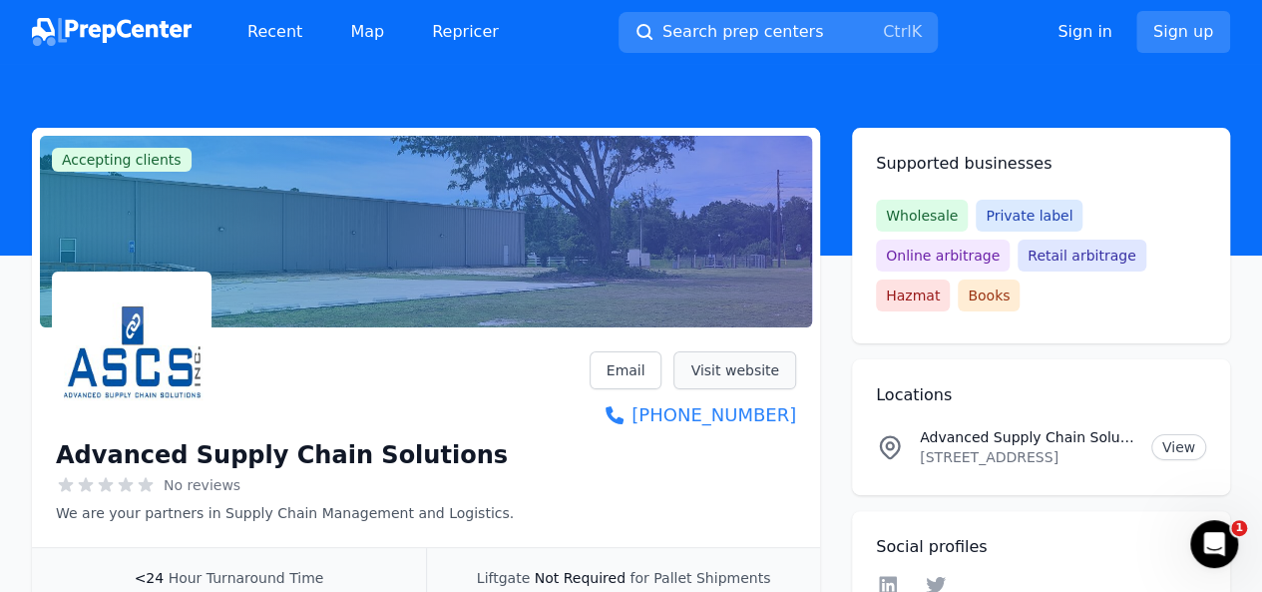
click at [768, 368] on link "Visit website" at bounding box center [735, 370] width 123 height 38
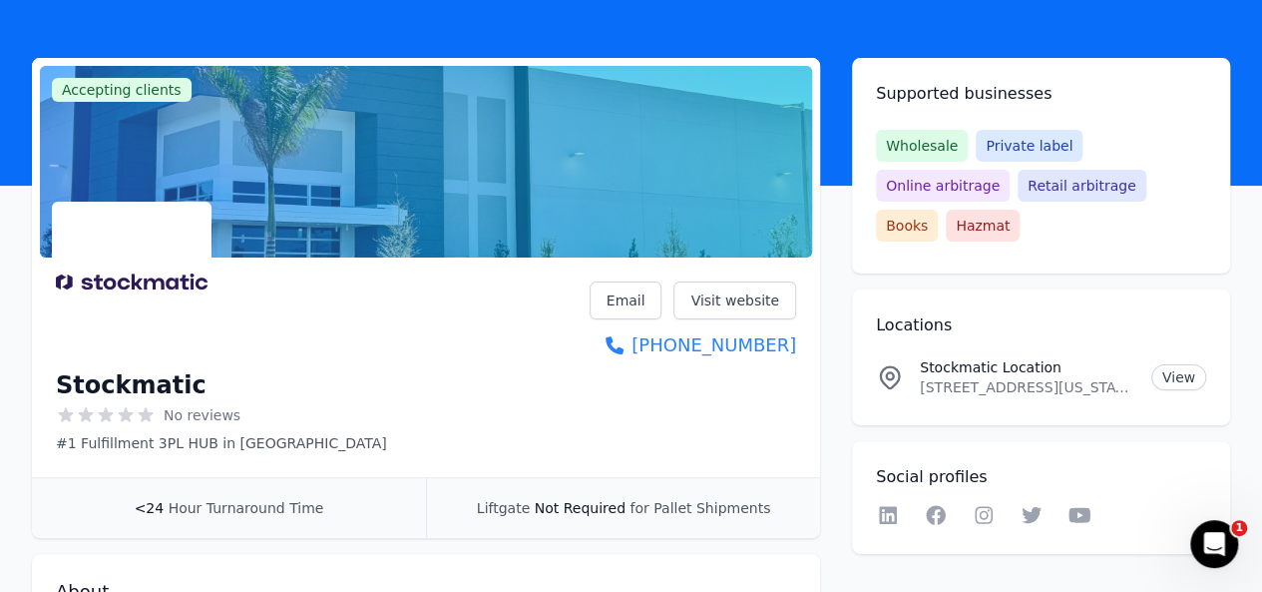
scroll to position [73, 0]
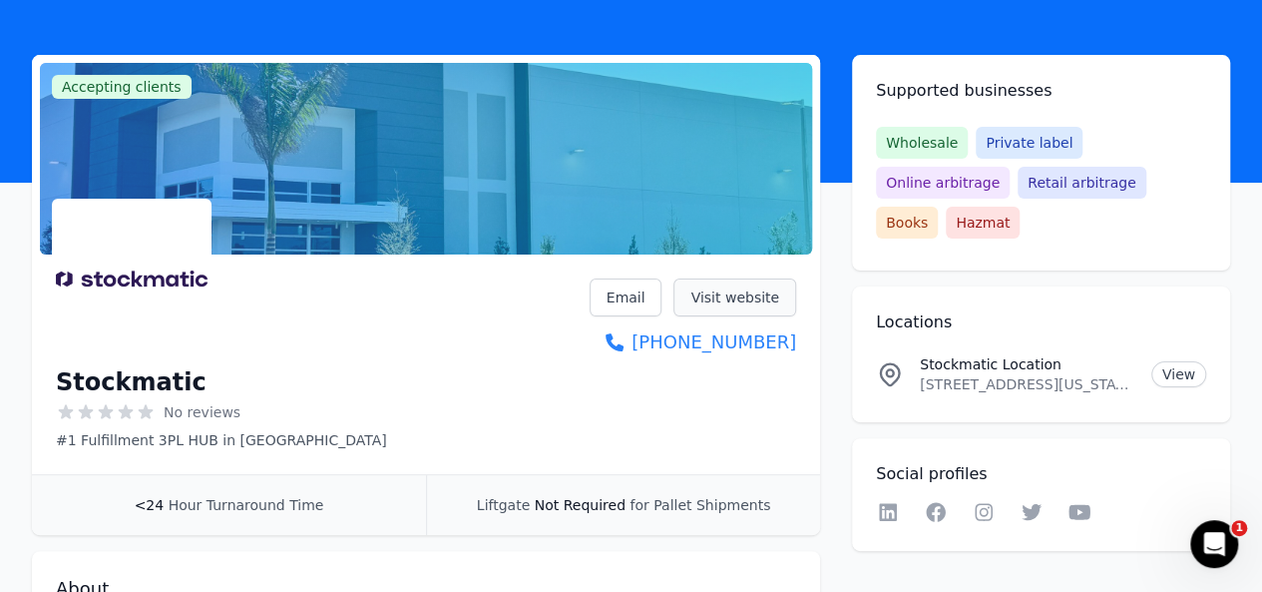
click at [719, 299] on link "Visit website" at bounding box center [735, 297] width 123 height 38
click at [740, 296] on link "Visit website" at bounding box center [735, 297] width 123 height 38
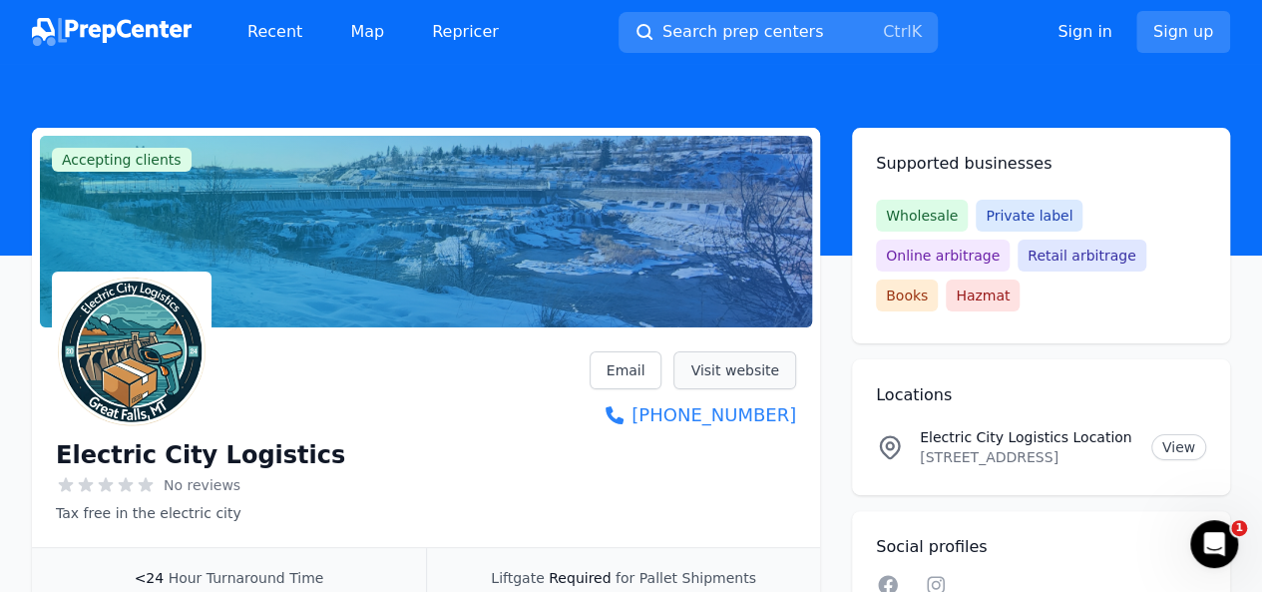
click at [719, 377] on link "Visit website" at bounding box center [735, 370] width 123 height 38
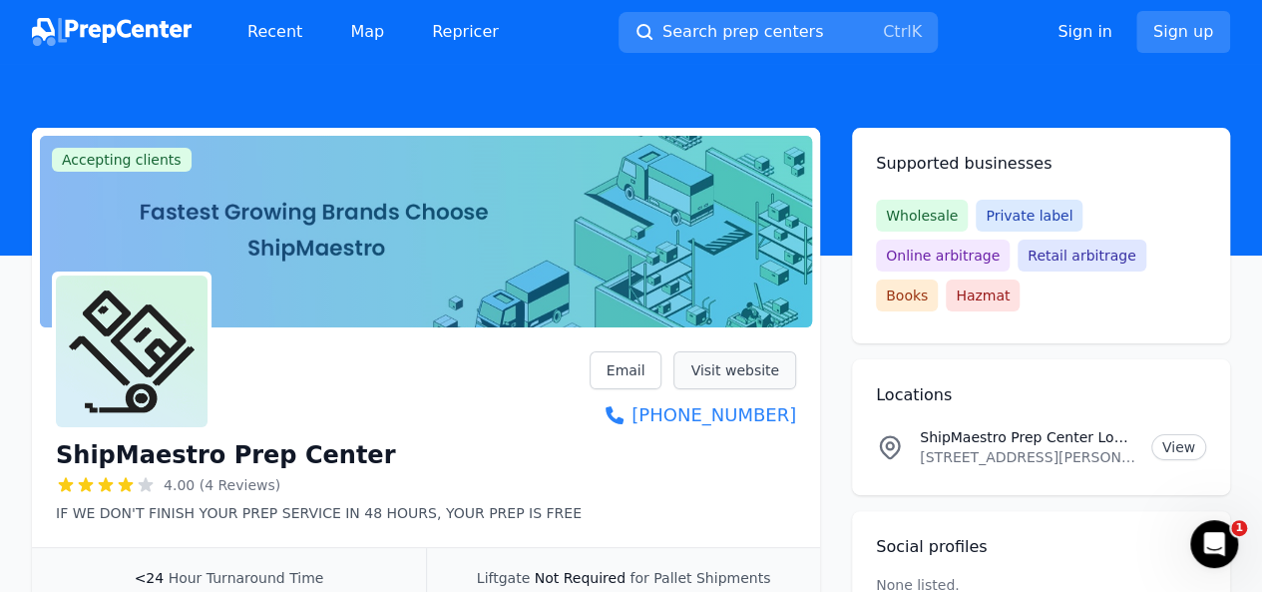
click at [728, 368] on link "Visit website" at bounding box center [735, 370] width 123 height 38
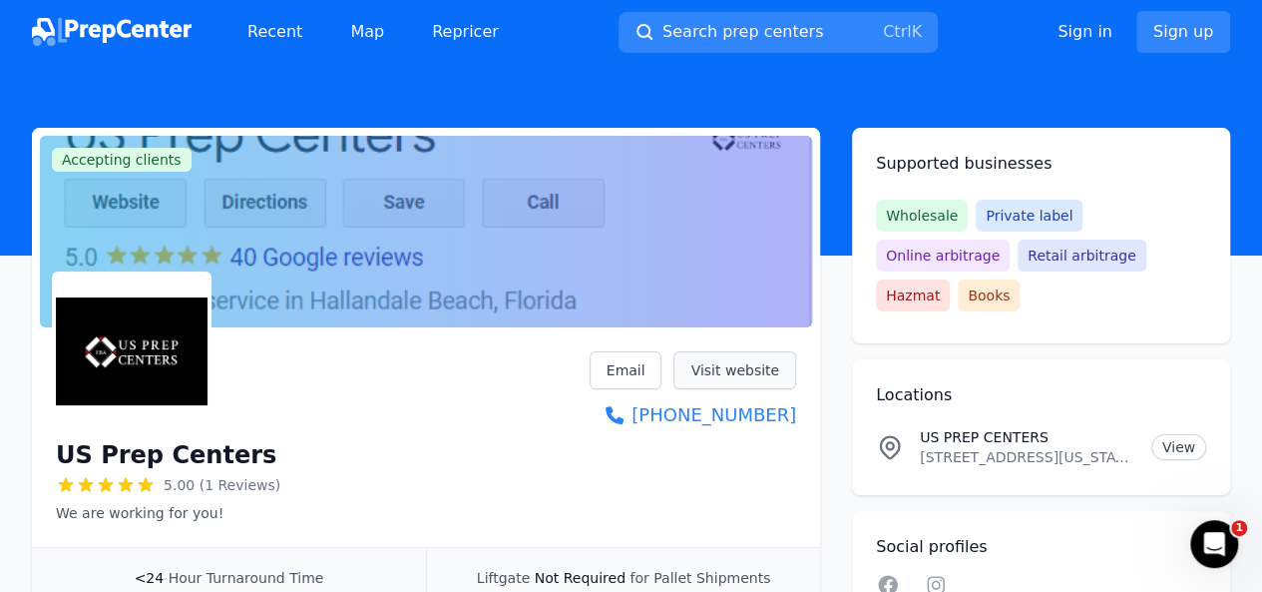
click at [760, 381] on link "Visit website" at bounding box center [735, 370] width 123 height 38
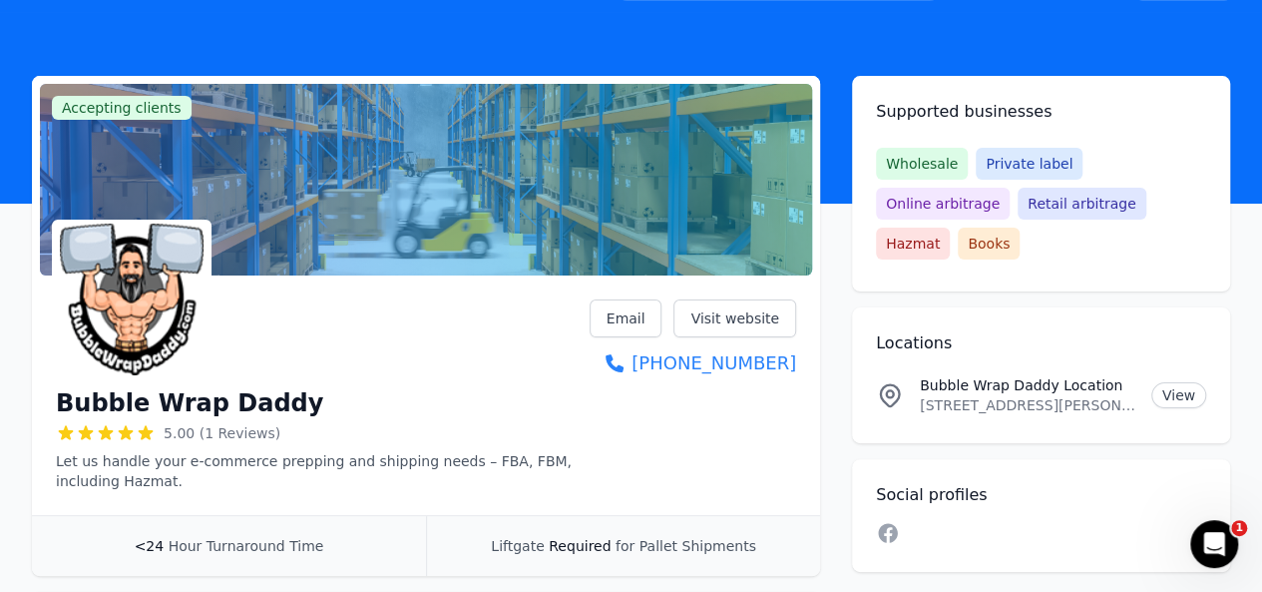
scroll to position [53, 0]
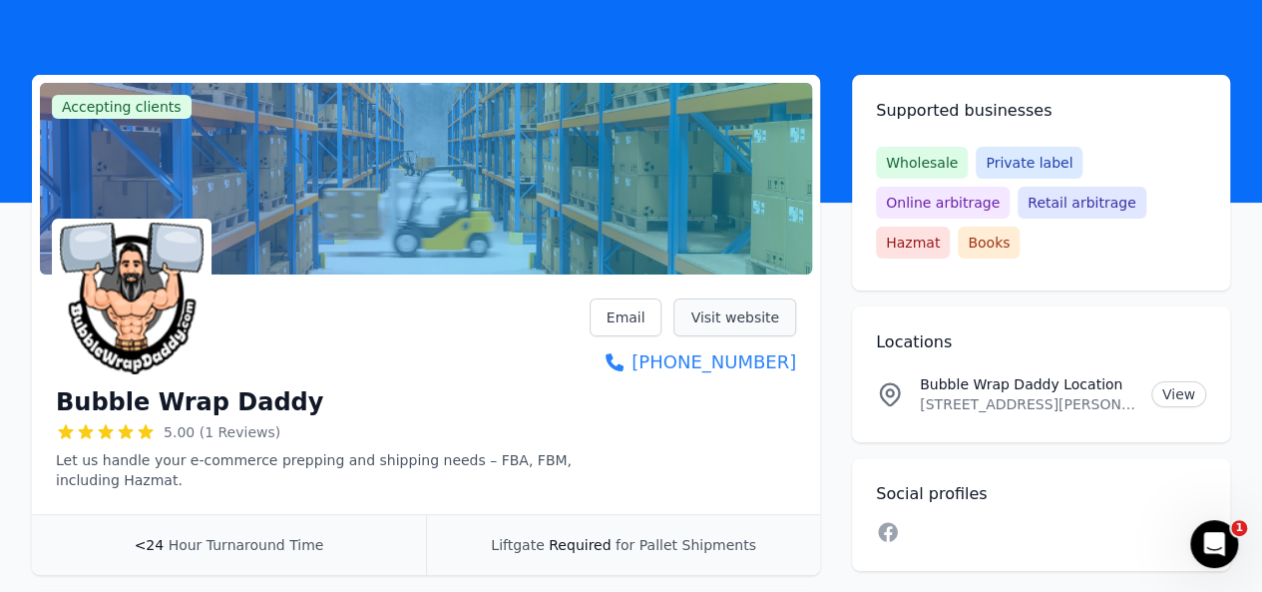
click at [717, 319] on link "Visit website" at bounding box center [735, 317] width 123 height 38
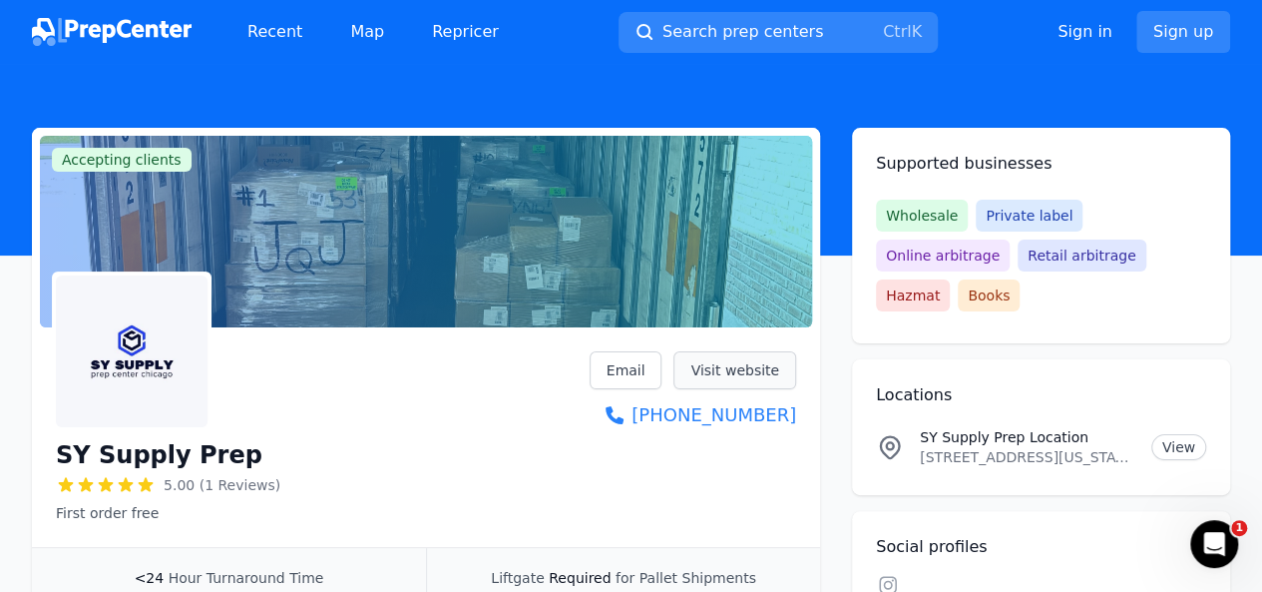
click at [728, 368] on link "Visit website" at bounding box center [735, 370] width 123 height 38
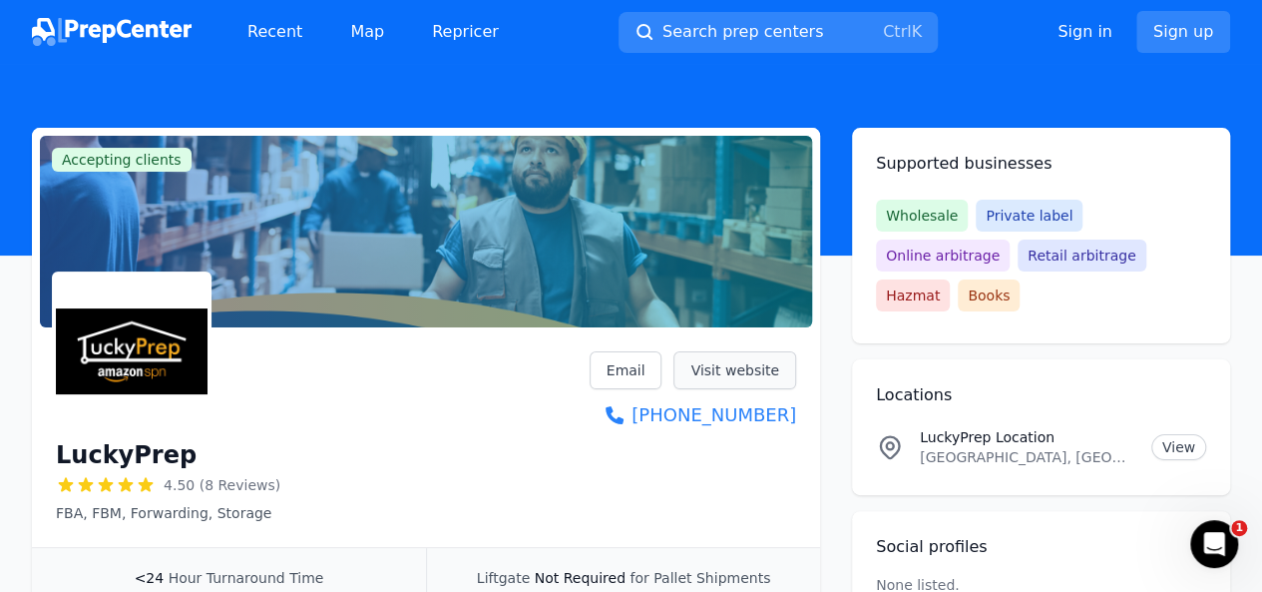
click at [729, 366] on link "Visit website" at bounding box center [735, 370] width 123 height 38
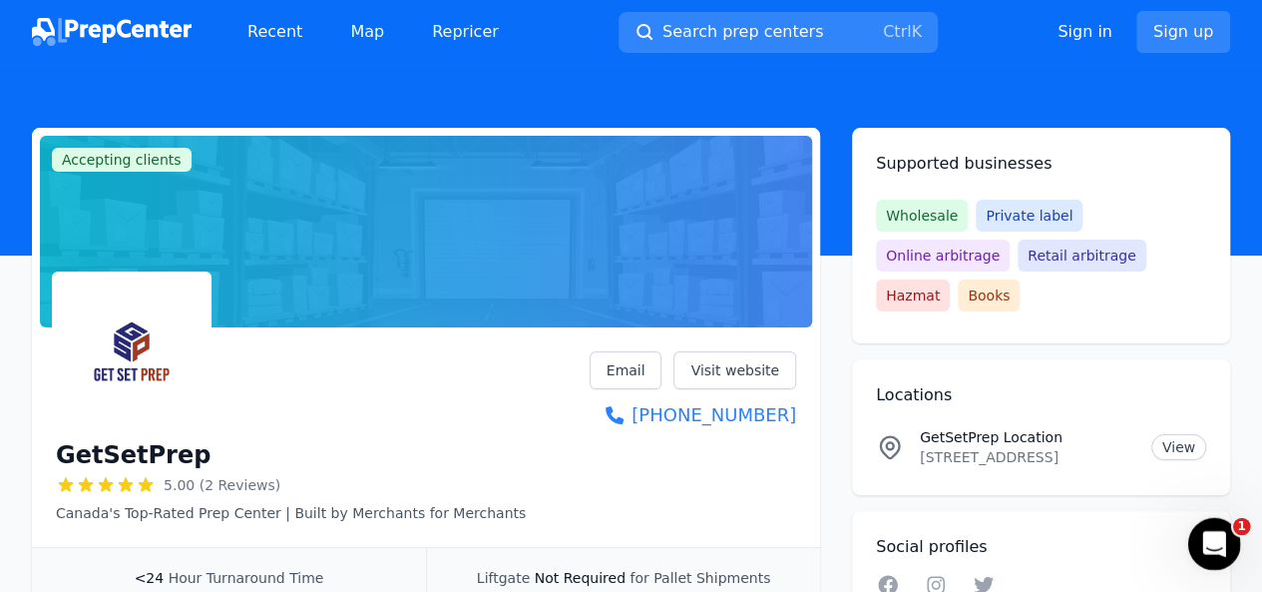
click at [1208, 525] on div "Open Intercom Messenger" at bounding box center [1211, 541] width 66 height 66
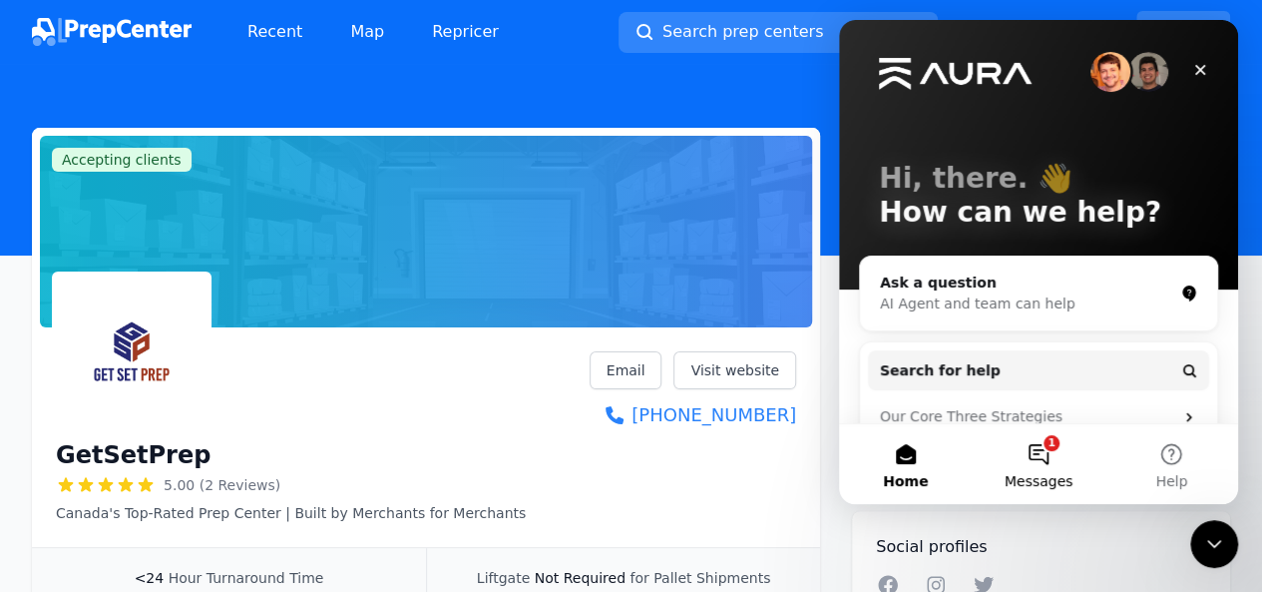
click at [1048, 454] on button "1 Messages" at bounding box center [1038, 464] width 133 height 80
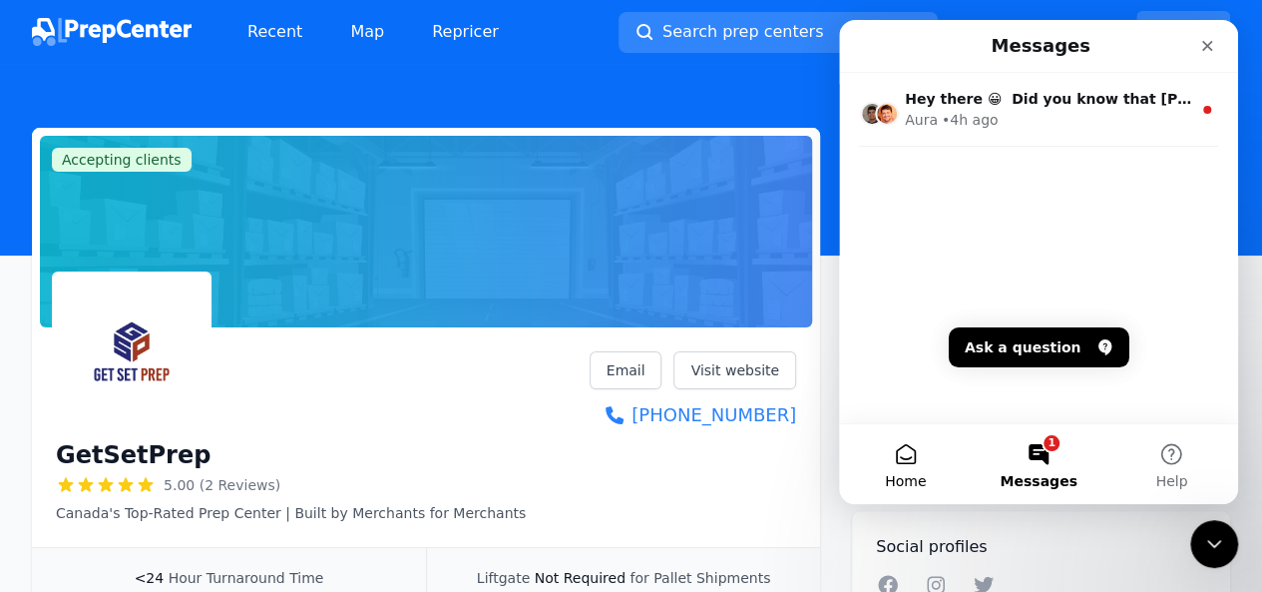
click at [908, 460] on button "Home" at bounding box center [905, 464] width 133 height 80
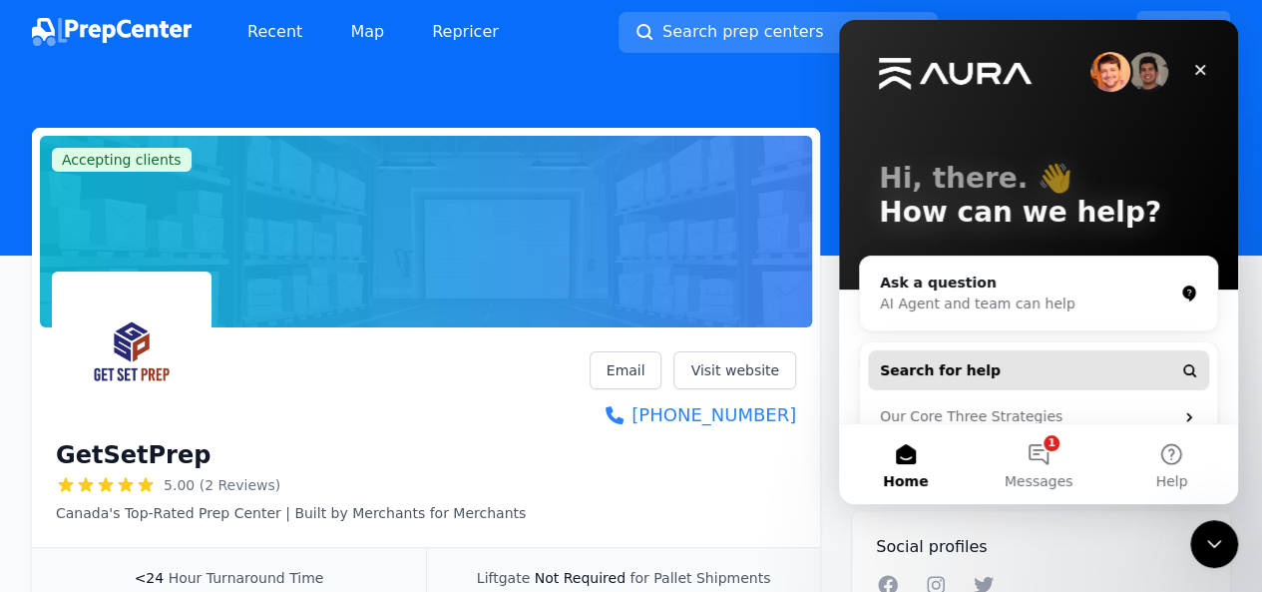
click at [1036, 374] on button "Search for help" at bounding box center [1038, 370] width 341 height 40
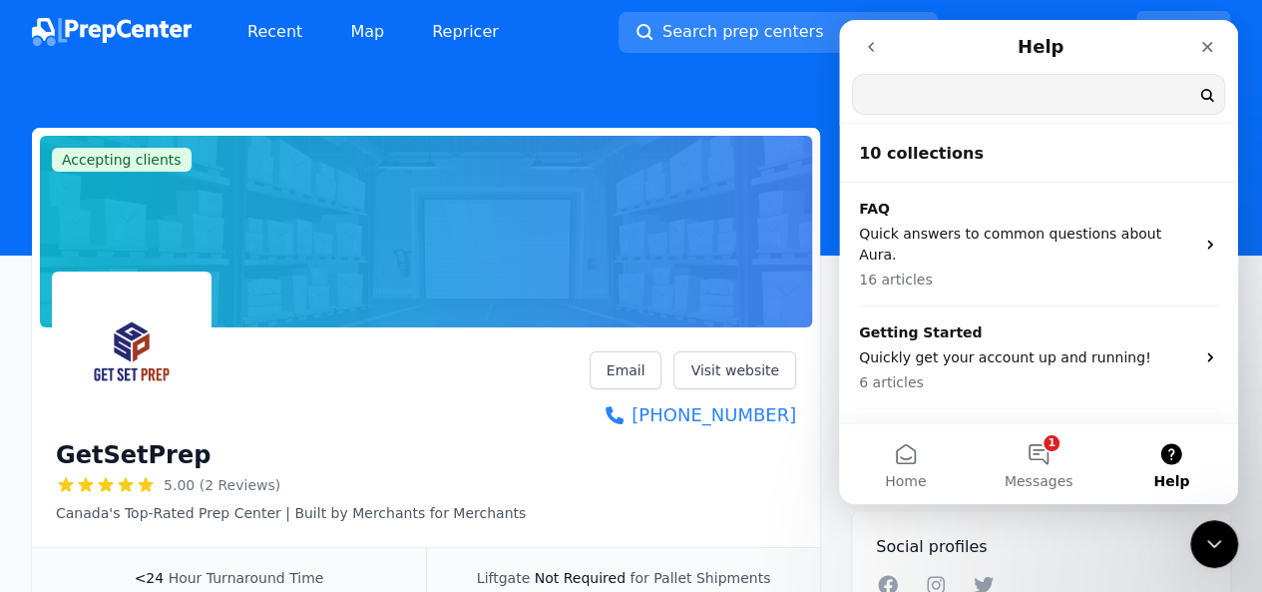
click at [933, 95] on input "Search for help" at bounding box center [1038, 94] width 371 height 39
click at [937, 91] on input "Search for help" at bounding box center [1038, 94] width 371 height 39
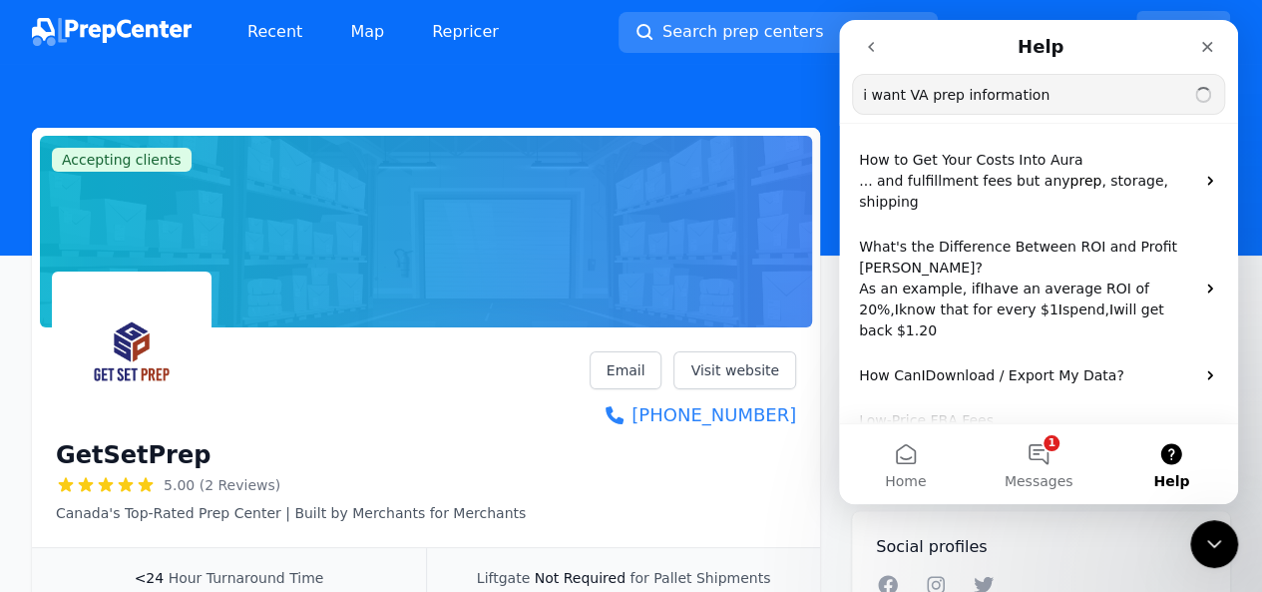
type input "i want VA prep information"
click at [1206, 55] on div "Close" at bounding box center [1207, 47] width 36 height 36
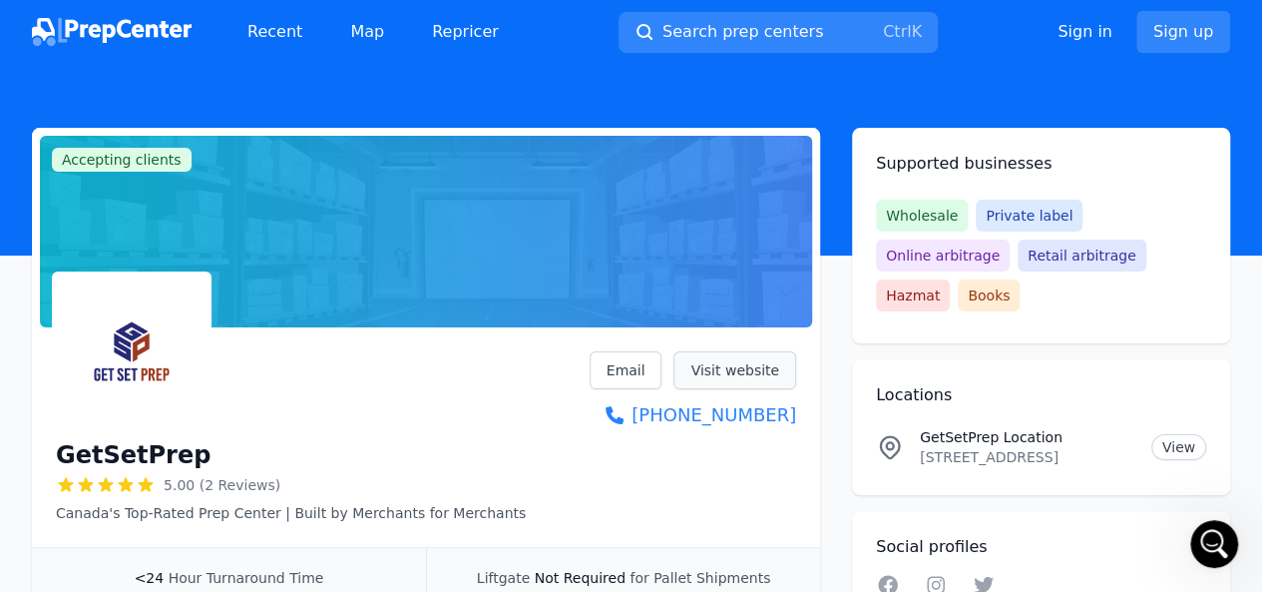
click at [718, 367] on link "Visit website" at bounding box center [735, 370] width 123 height 38
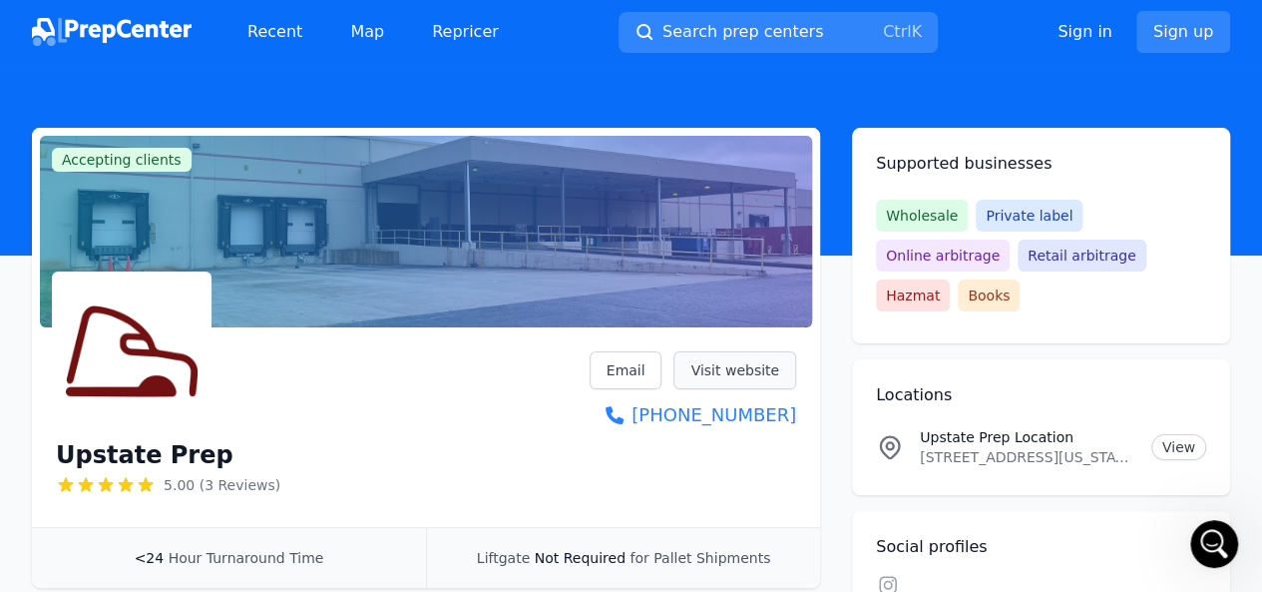
click at [750, 365] on link "Visit website" at bounding box center [735, 370] width 123 height 38
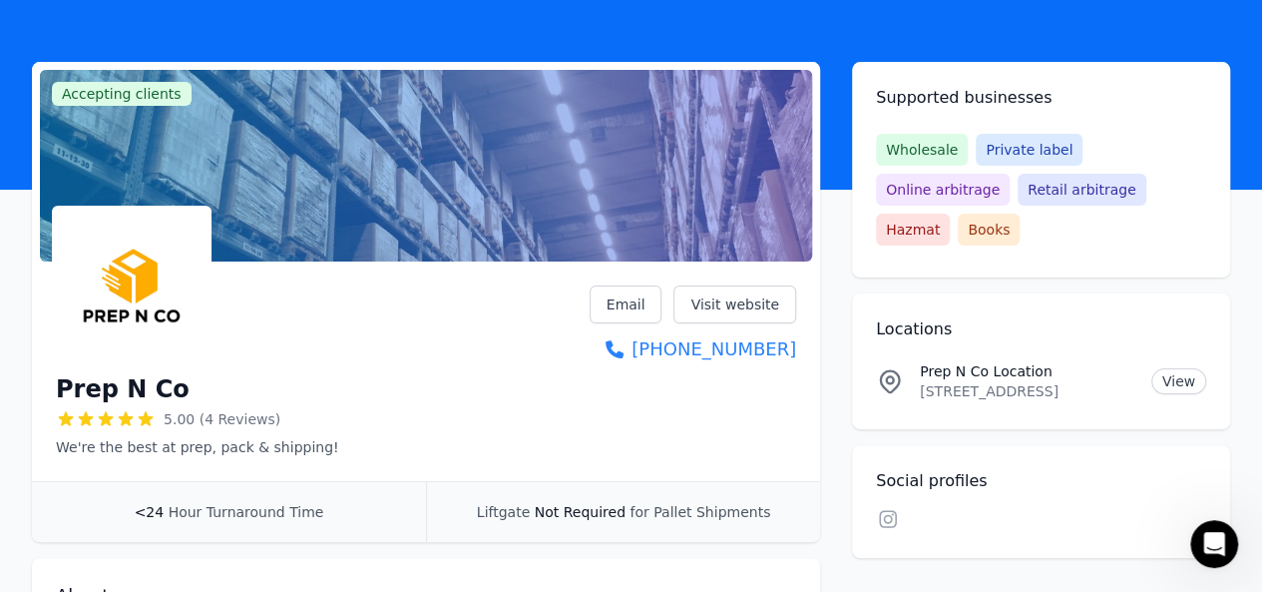
scroll to position [70, 0]
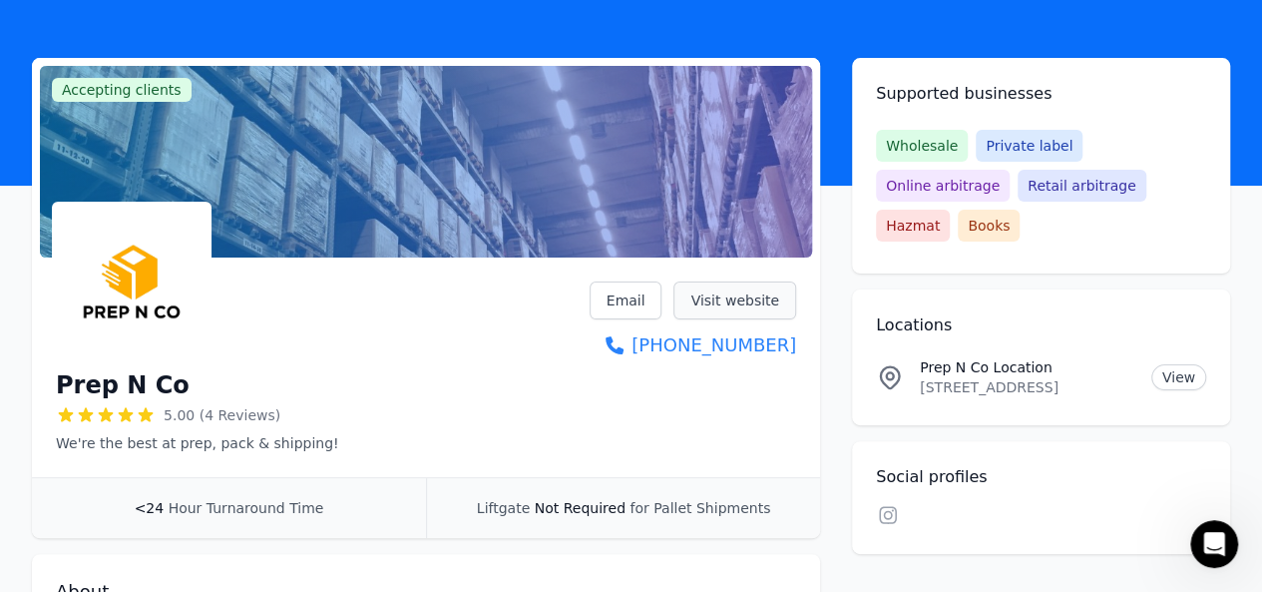
click at [767, 300] on link "Visit website" at bounding box center [735, 300] width 123 height 38
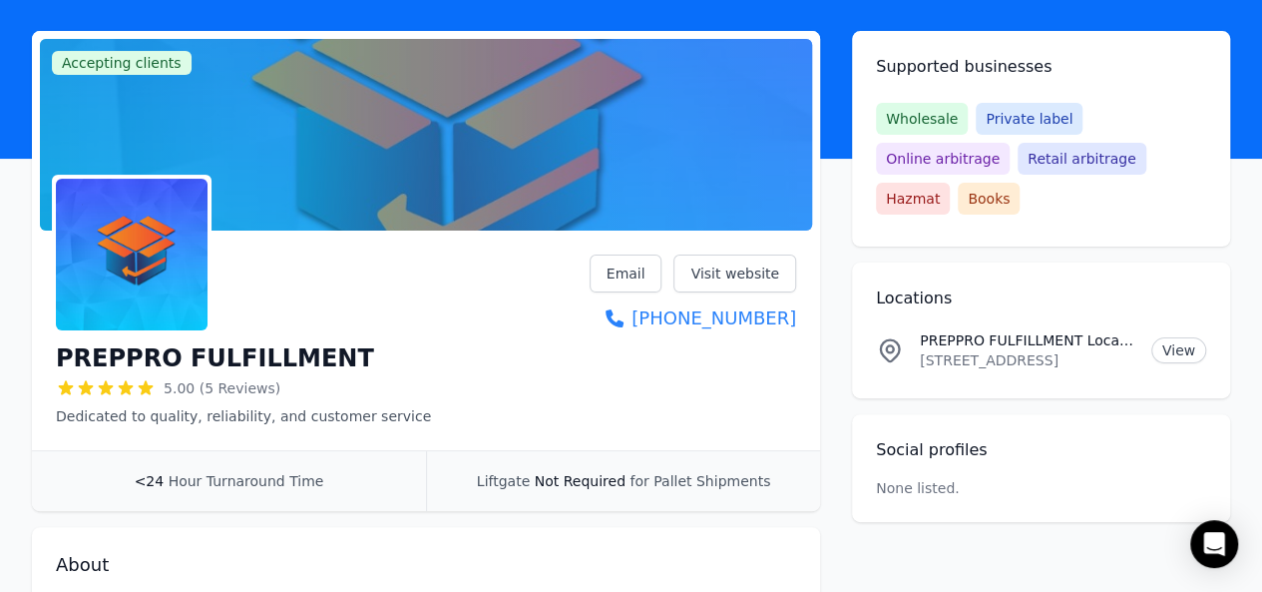
scroll to position [105, 0]
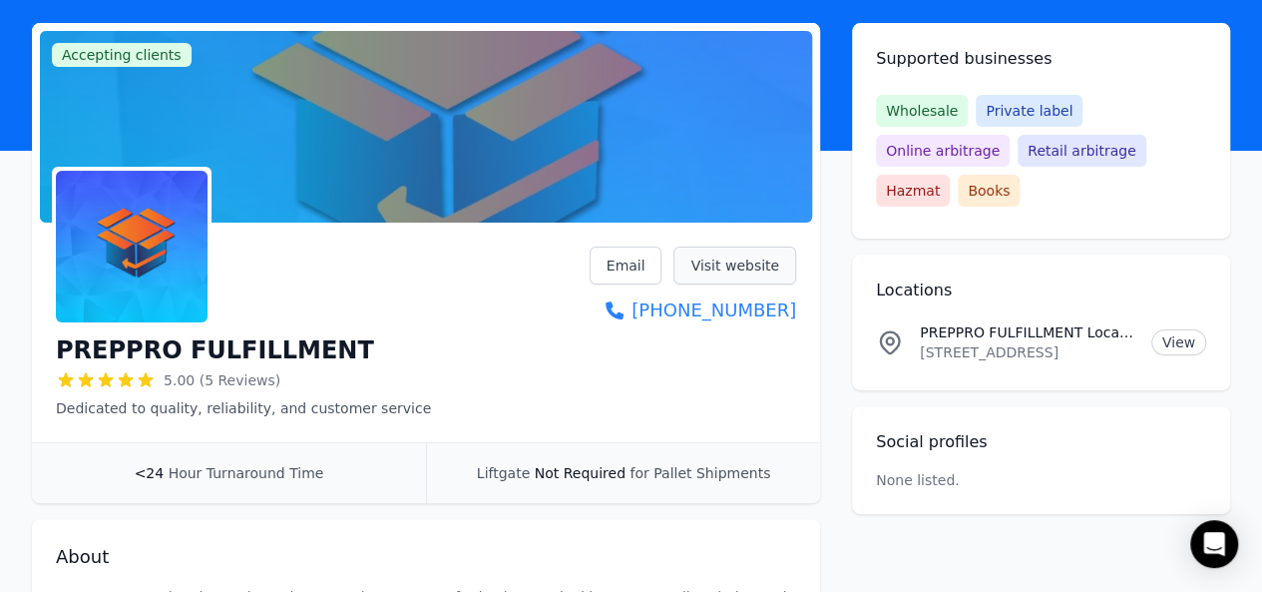
click at [766, 274] on link "Visit website" at bounding box center [735, 265] width 123 height 38
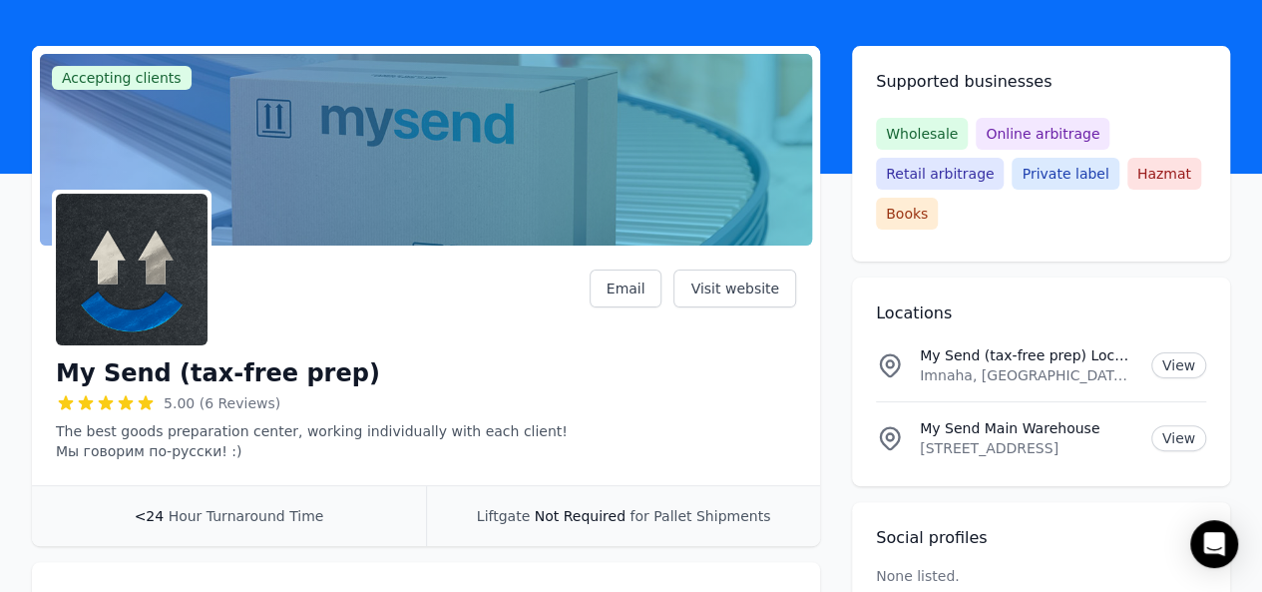
scroll to position [88, 0]
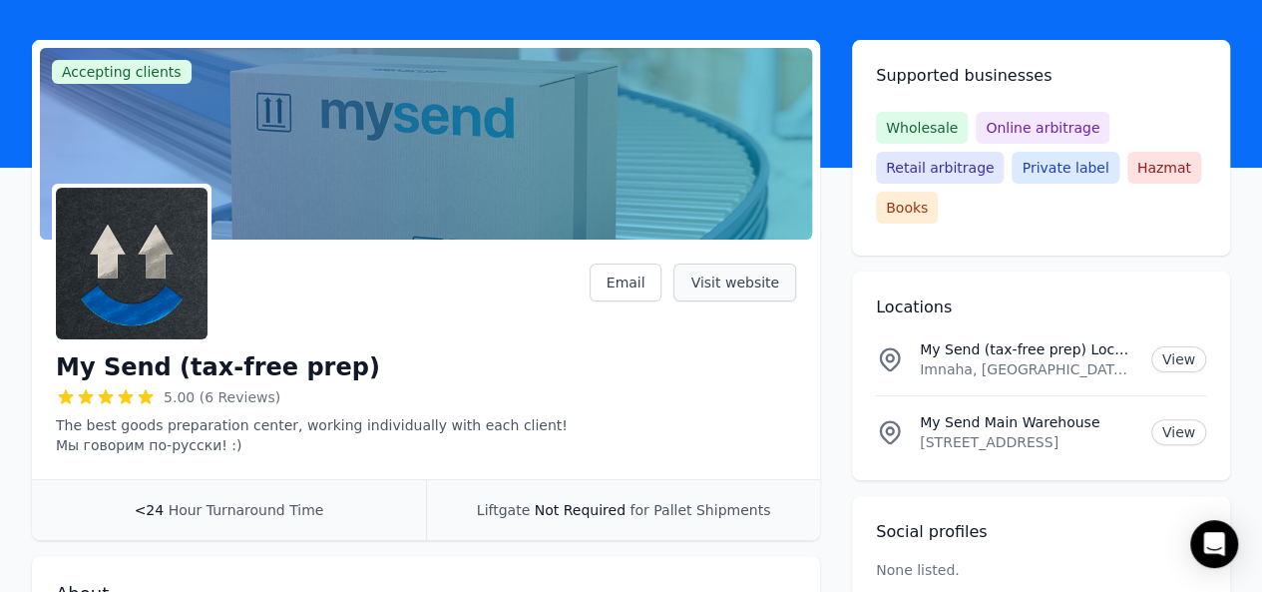
click at [744, 283] on link "Visit website" at bounding box center [735, 282] width 123 height 38
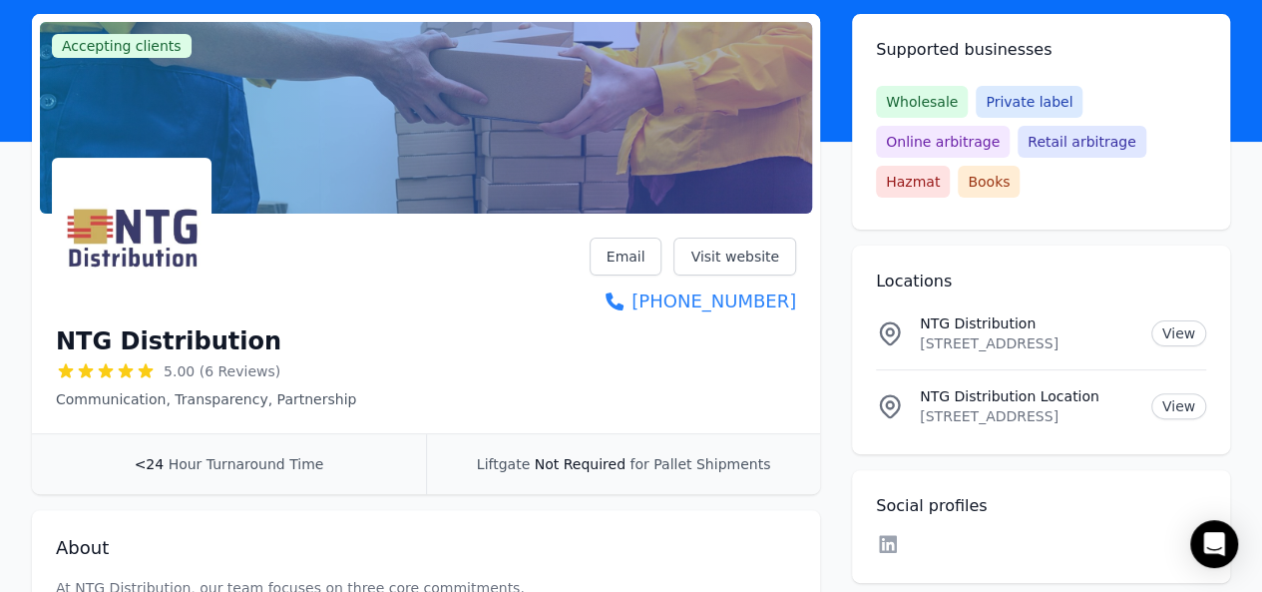
scroll to position [116, 0]
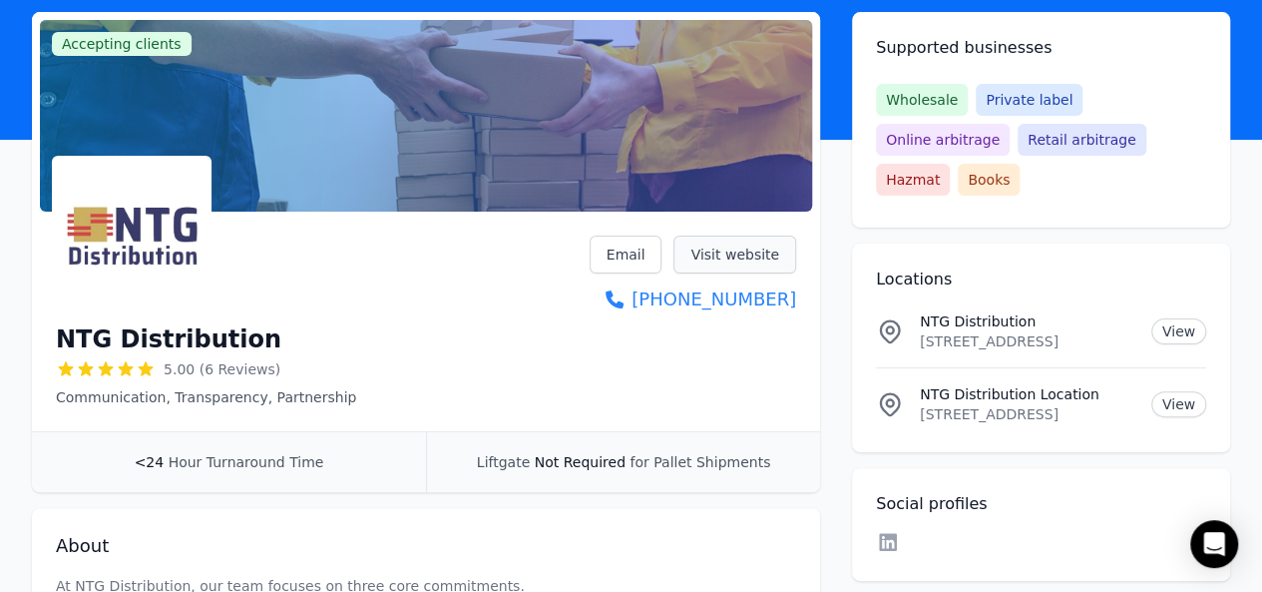
click at [728, 262] on link "Visit website" at bounding box center [735, 254] width 123 height 38
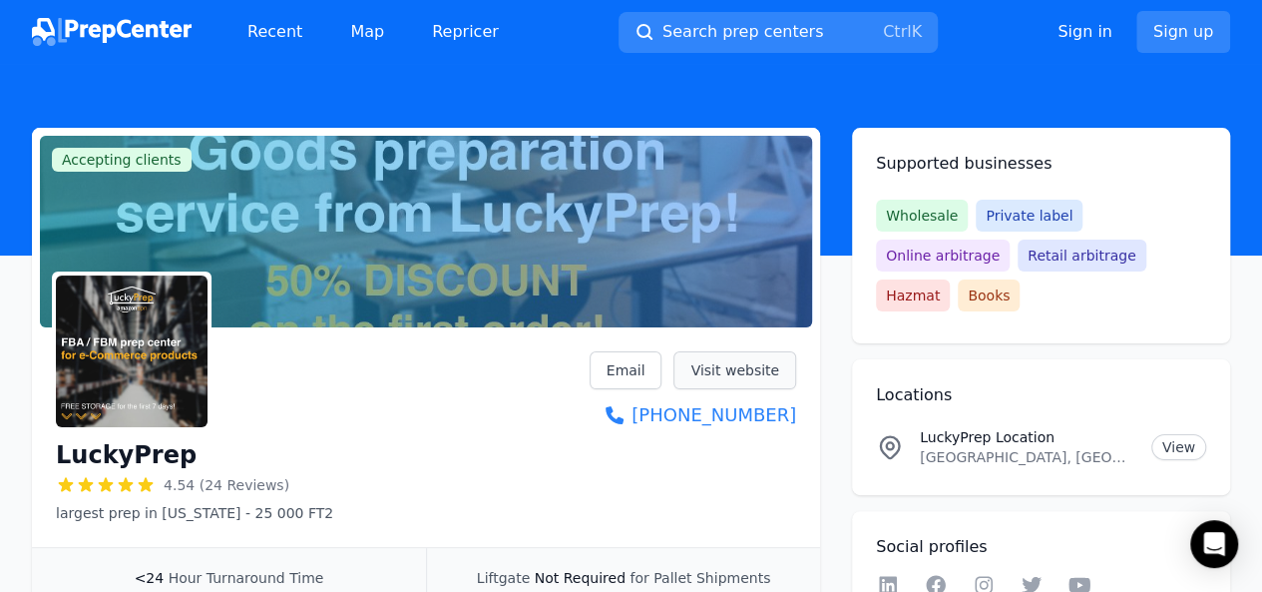
click at [732, 374] on link "Visit website" at bounding box center [735, 370] width 123 height 38
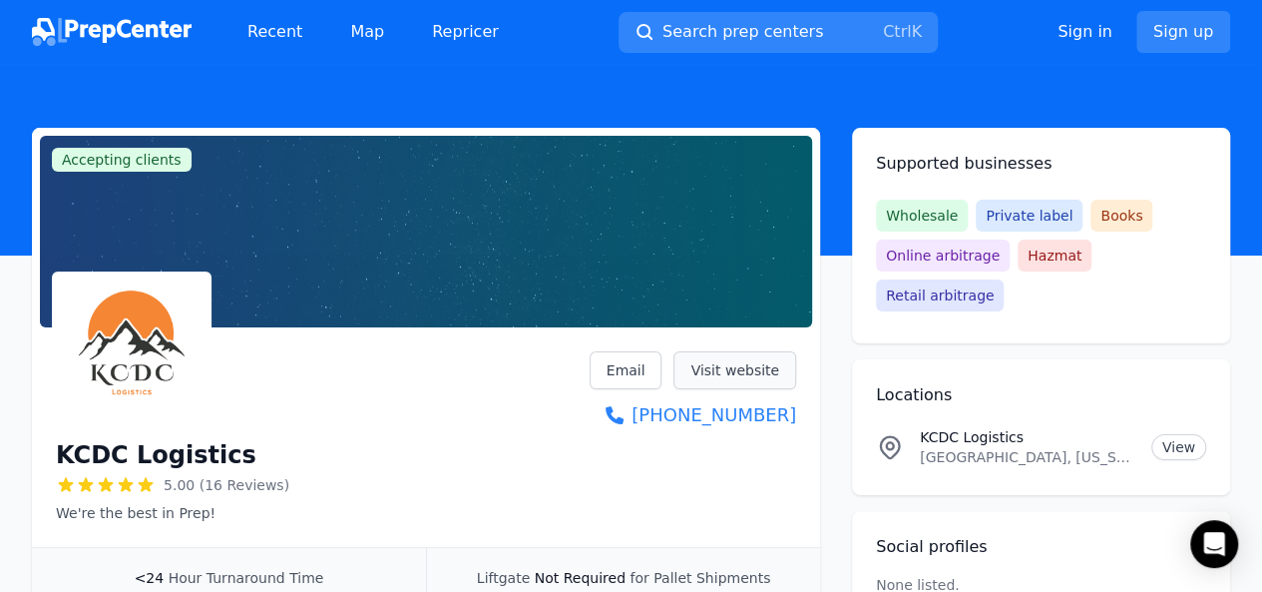
click at [734, 364] on link "Visit website" at bounding box center [735, 370] width 123 height 38
